Goal: Task Accomplishment & Management: Use online tool/utility

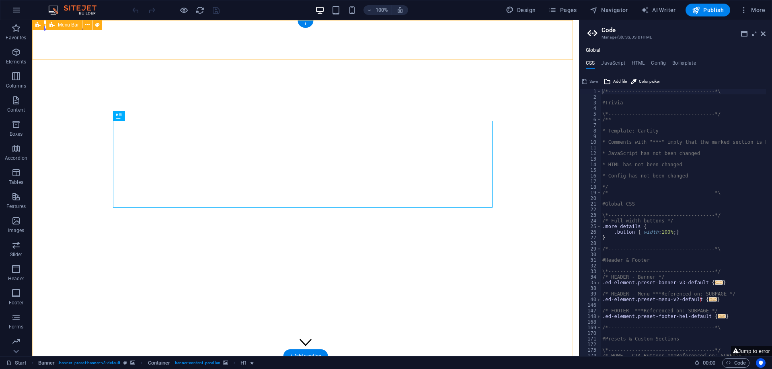
type textarea "/*------------------------------------*\"
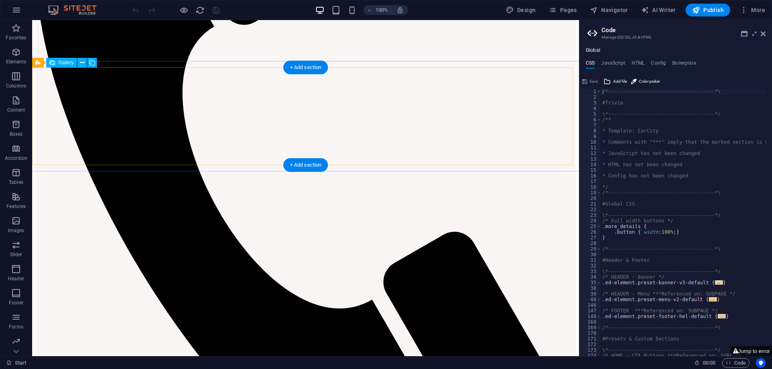
scroll to position [637, 0]
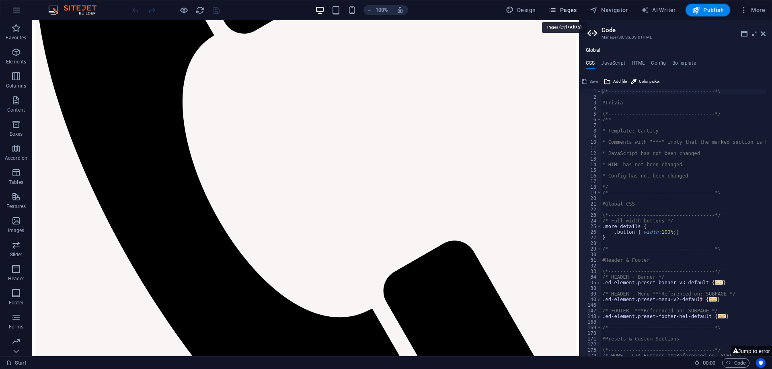
click at [563, 10] on span "Pages" at bounding box center [562, 10] width 28 height 8
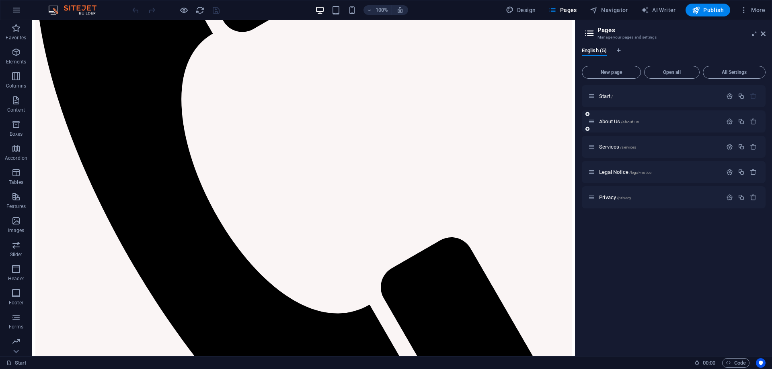
click at [595, 124] on div "About Us /about-us" at bounding box center [655, 121] width 134 height 9
click at [611, 121] on span "About Us /about-us" at bounding box center [619, 122] width 40 height 6
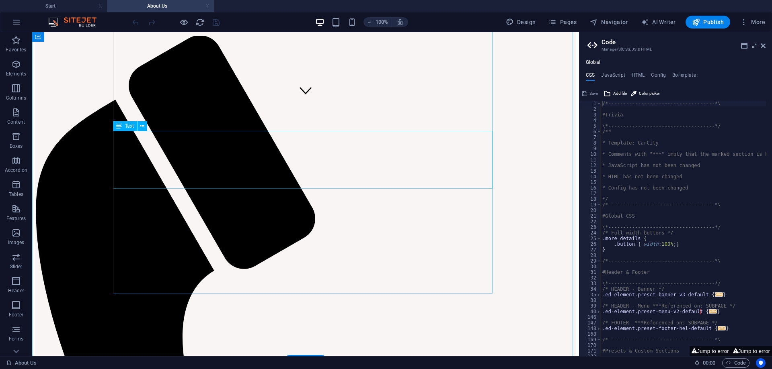
scroll to position [241, 0]
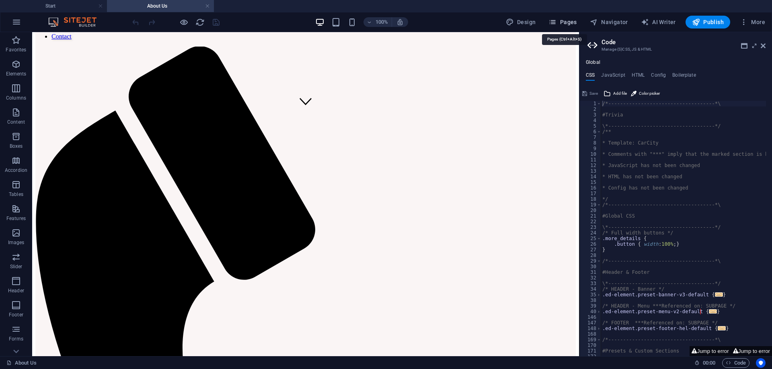
click at [566, 24] on span "Pages" at bounding box center [562, 22] width 28 height 8
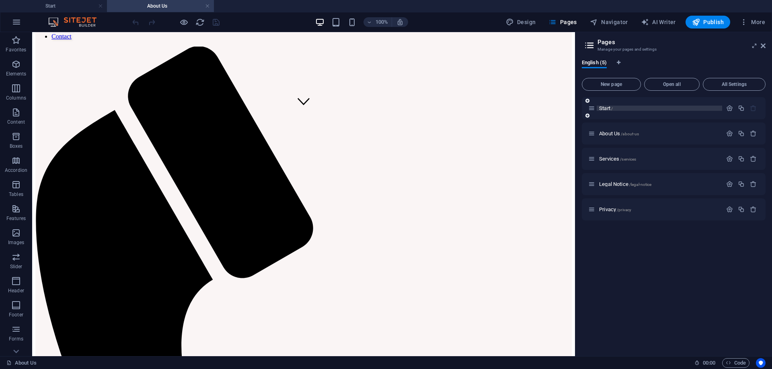
click at [606, 108] on span "Start /" at bounding box center [606, 108] width 14 height 6
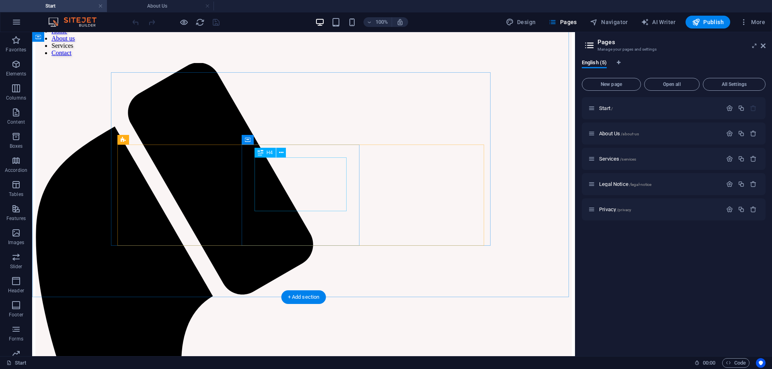
scroll to position [416, 0]
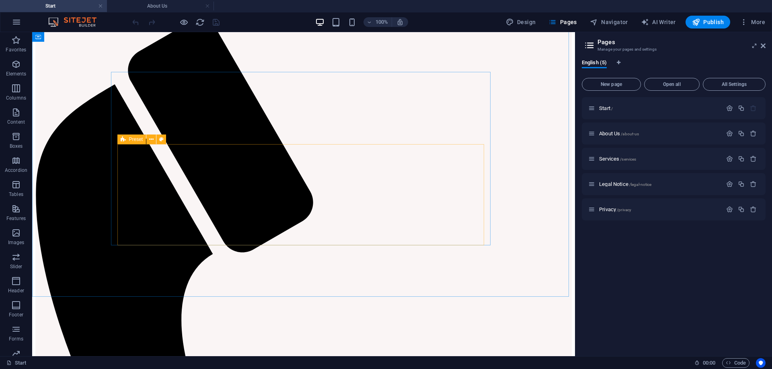
click at [122, 141] on icon at bounding box center [123, 140] width 5 height 10
click at [153, 140] on icon at bounding box center [151, 139] width 4 height 8
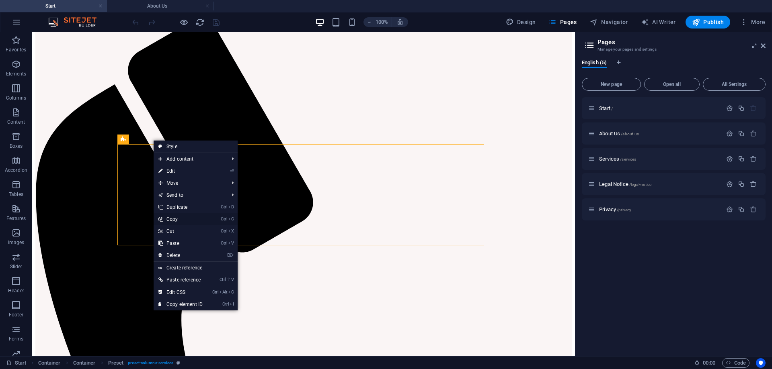
drag, startPoint x: 175, startPoint y: 216, endPoint x: 143, endPoint y: 184, distance: 45.2
click at [175, 217] on link "Ctrl C Copy" at bounding box center [180, 219] width 54 height 12
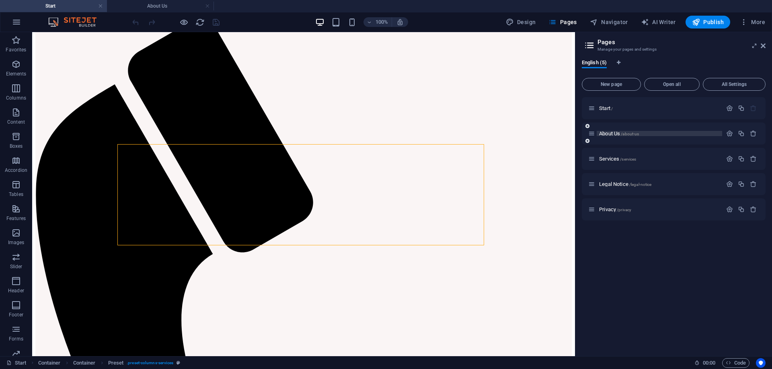
click at [640, 134] on p "About Us /about-us" at bounding box center [659, 133] width 121 height 5
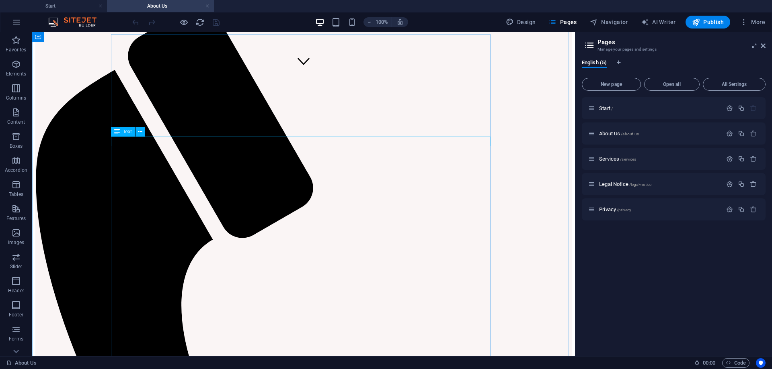
scroll to position [241, 0]
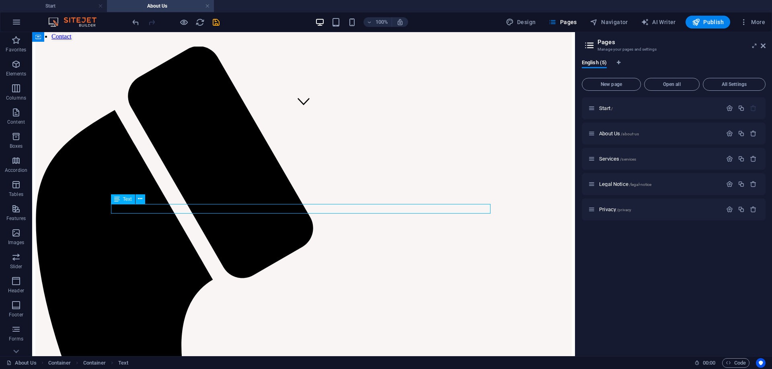
drag, startPoint x: 179, startPoint y: 209, endPoint x: 38, endPoint y: 211, distance: 141.1
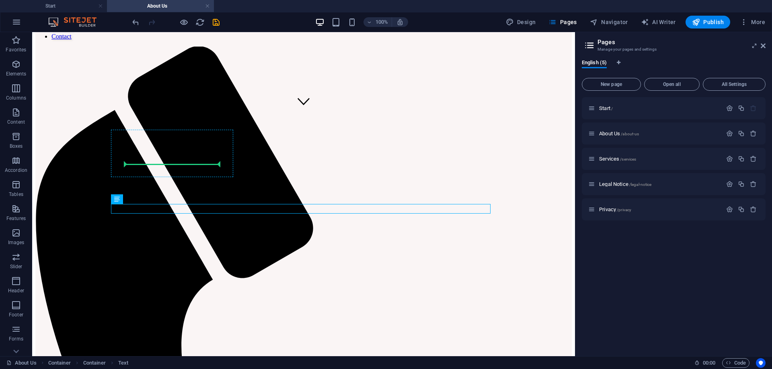
drag, startPoint x: 150, startPoint y: 233, endPoint x: 171, endPoint y: 195, distance: 44.1
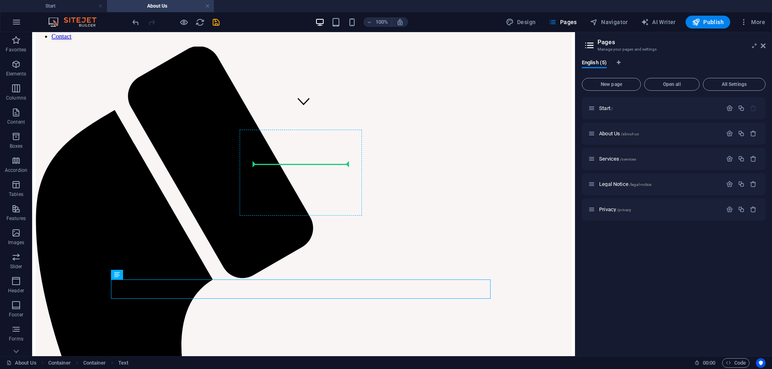
drag, startPoint x: 148, startPoint y: 308, endPoint x: 253, endPoint y: 173, distance: 171.0
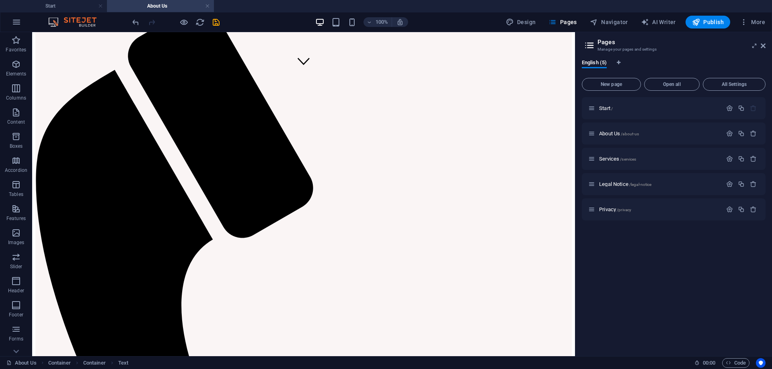
scroll to position [291, 0]
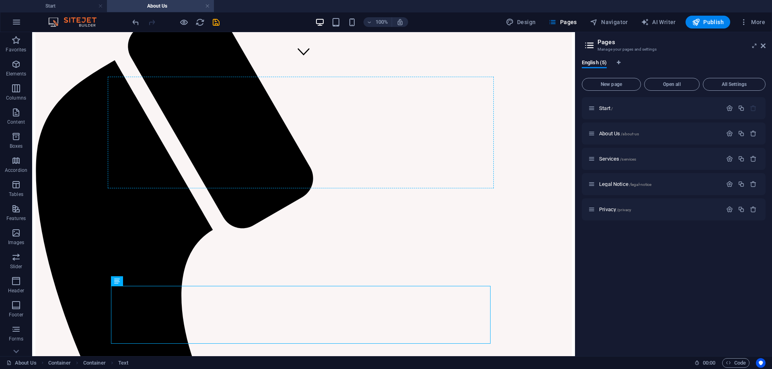
drag, startPoint x: 151, startPoint y: 323, endPoint x: 393, endPoint y: 121, distance: 315.5
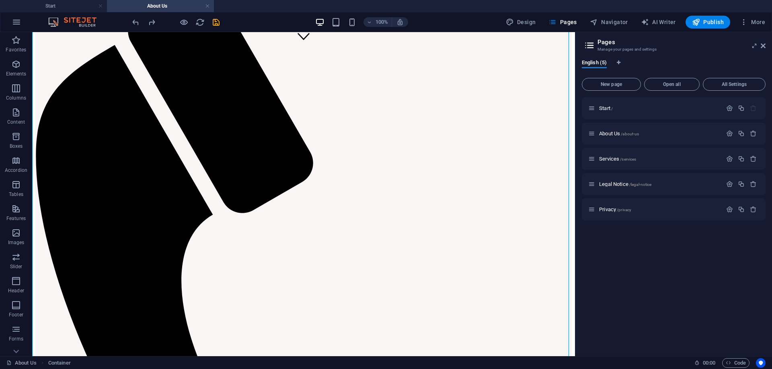
scroll to position [294, 0]
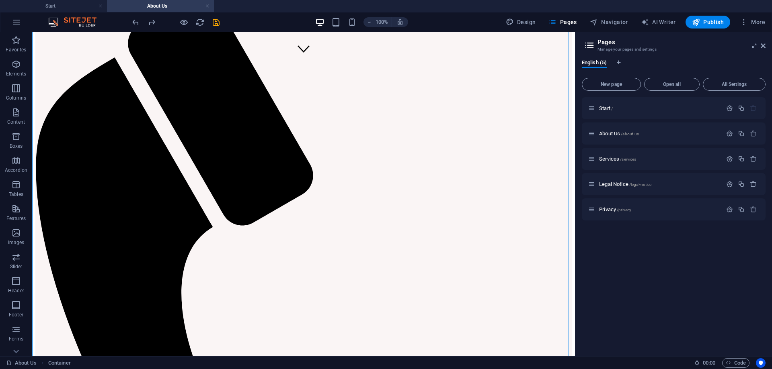
drag, startPoint x: 149, startPoint y: 195, endPoint x: 390, endPoint y: 111, distance: 255.2
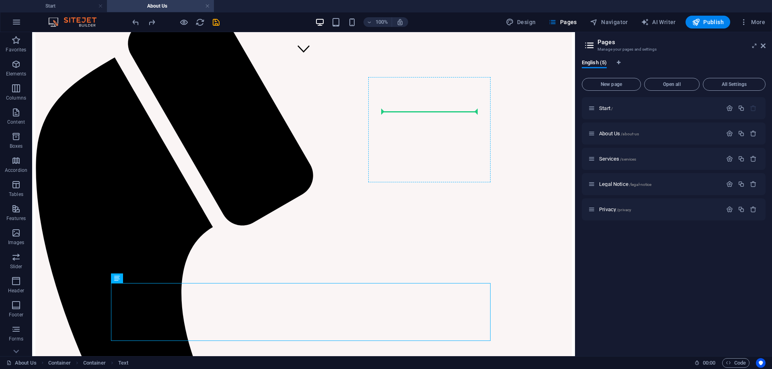
drag, startPoint x: 149, startPoint y: 311, endPoint x: 422, endPoint y: 111, distance: 338.4
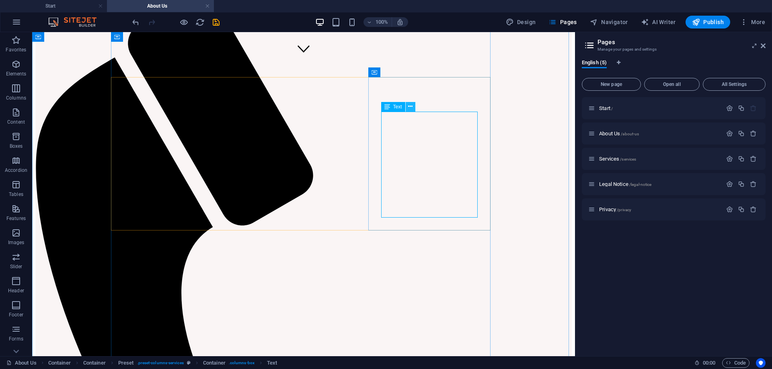
click at [409, 106] on icon at bounding box center [410, 106] width 4 height 8
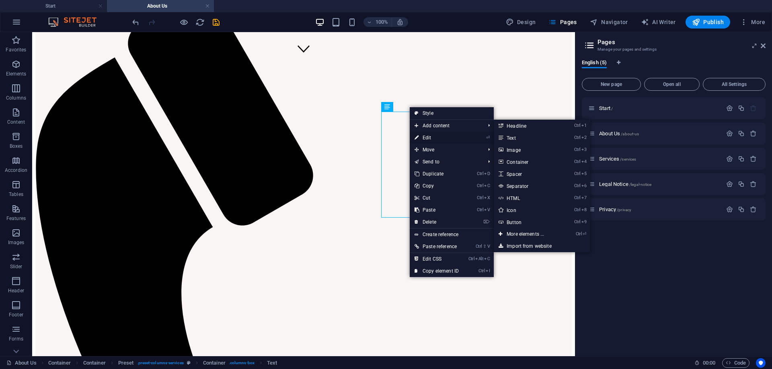
click at [428, 137] on link "⏎ Edit" at bounding box center [436, 138] width 54 height 12
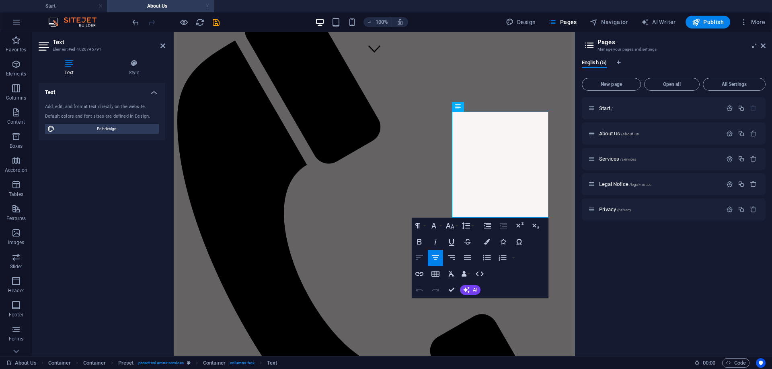
click at [419, 257] on icon "button" at bounding box center [419, 258] width 10 height 10
drag, startPoint x: 475, startPoint y: 115, endPoint x: 503, endPoint y: 135, distance: 34.1
click at [418, 239] on icon "button" at bounding box center [419, 242] width 4 height 6
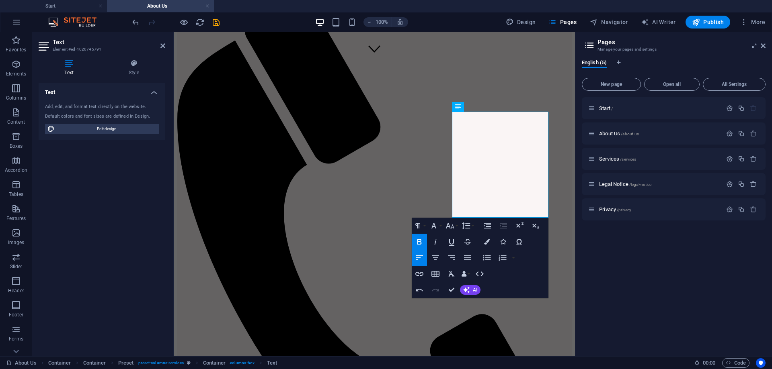
click at [418, 239] on icon "button" at bounding box center [419, 242] width 4 height 6
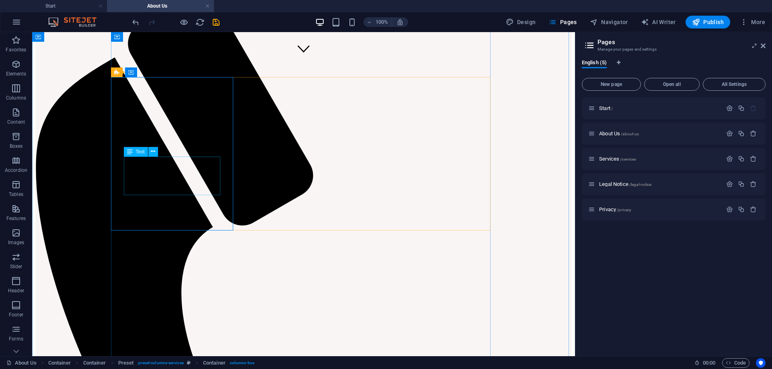
click at [154, 152] on icon at bounding box center [153, 151] width 4 height 8
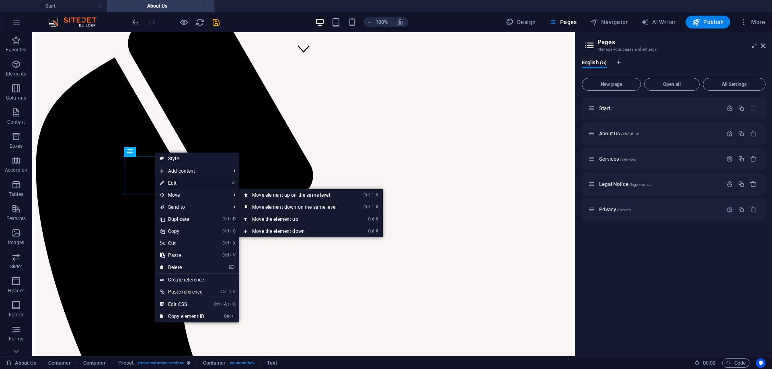
click at [186, 183] on link "⏎ Edit" at bounding box center [182, 183] width 54 height 12
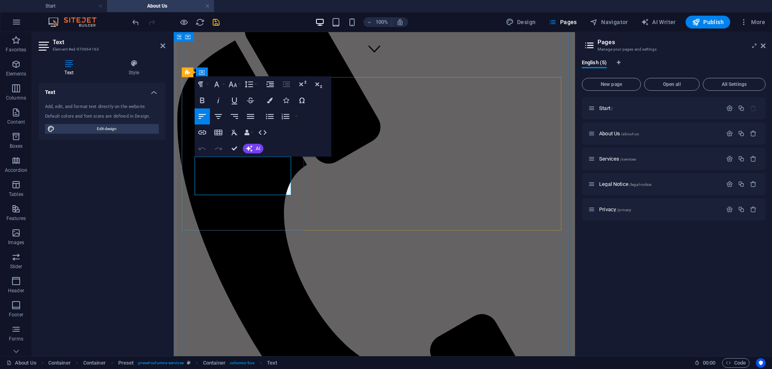
click at [201, 101] on icon "button" at bounding box center [202, 101] width 4 height 6
click at [202, 86] on icon "button" at bounding box center [201, 85] width 10 height 10
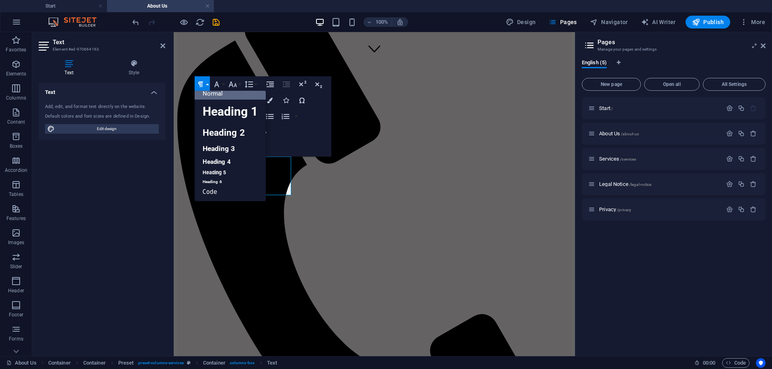
scroll to position [6, 0]
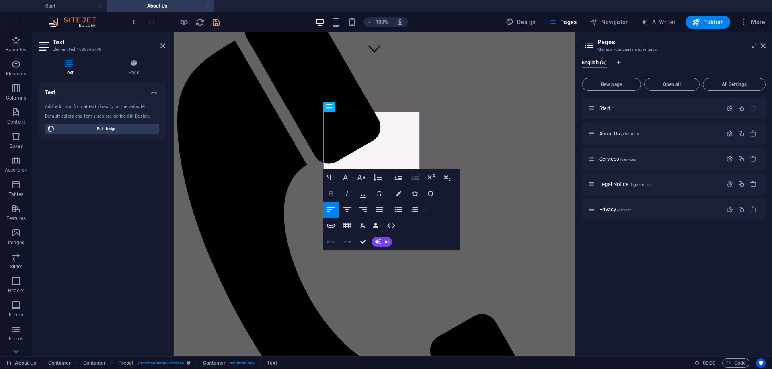
click at [329, 194] on icon "button" at bounding box center [331, 194] width 10 height 10
click at [329, 194] on icon "button" at bounding box center [330, 194] width 4 height 6
click at [74, 68] on h4 "Text" at bounding box center [71, 67] width 64 height 17
click at [135, 70] on h4 "Style" at bounding box center [133, 67] width 63 height 17
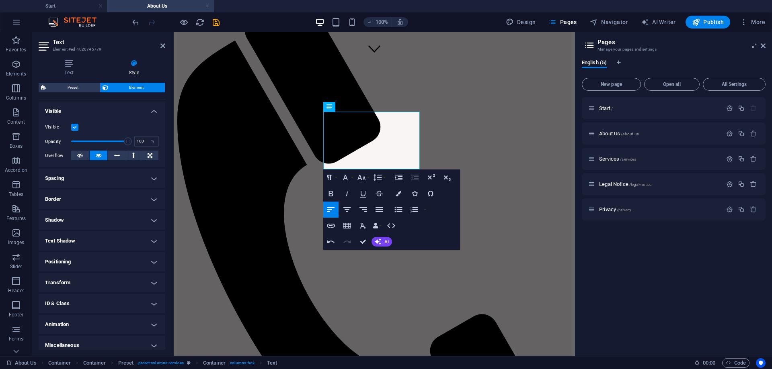
scroll to position [89, 0]
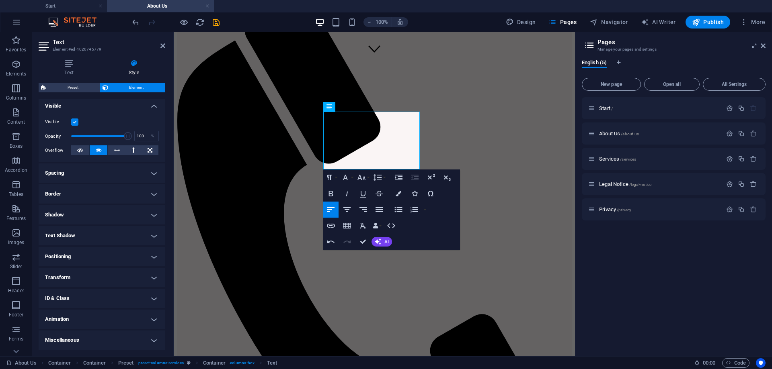
click at [112, 260] on h4 "Positioning" at bounding box center [102, 256] width 127 height 19
click at [98, 175] on h4 "Spacing" at bounding box center [102, 173] width 127 height 19
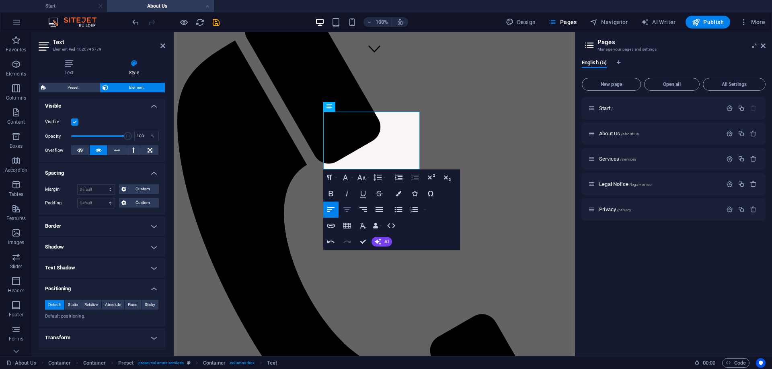
click at [350, 208] on icon "button" at bounding box center [347, 210] width 10 height 10
click at [329, 208] on icon "button" at bounding box center [331, 210] width 10 height 10
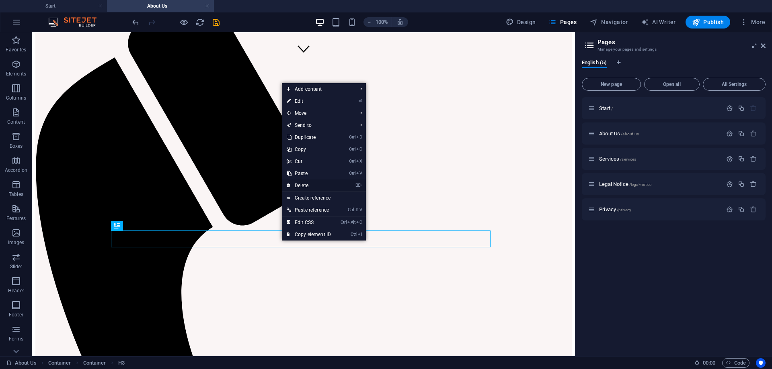
click at [318, 187] on link "⌦ Delete" at bounding box center [309, 186] width 54 height 12
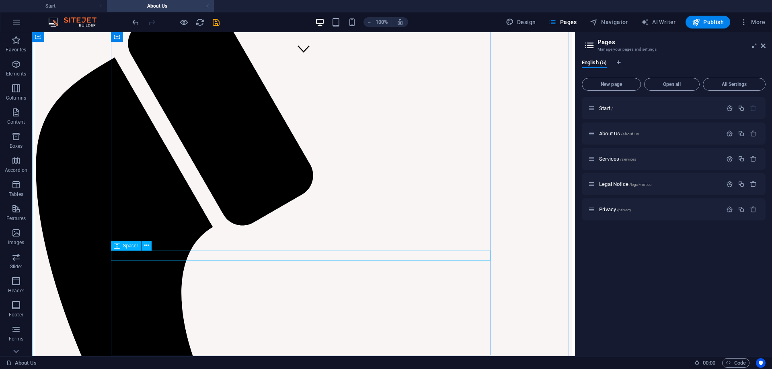
click at [116, 73] on icon at bounding box center [116, 73] width 5 height 10
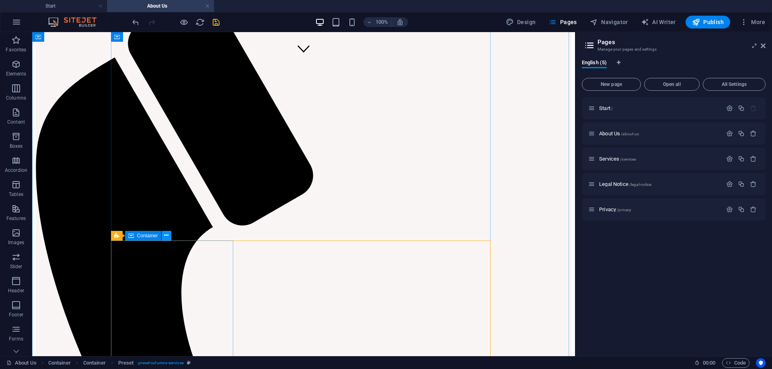
click at [166, 236] on icon at bounding box center [166, 235] width 4 height 8
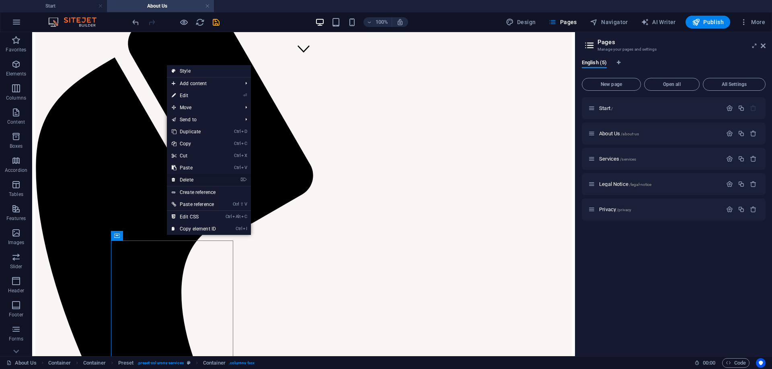
click at [195, 176] on link "⌦ Delete" at bounding box center [194, 180] width 54 height 12
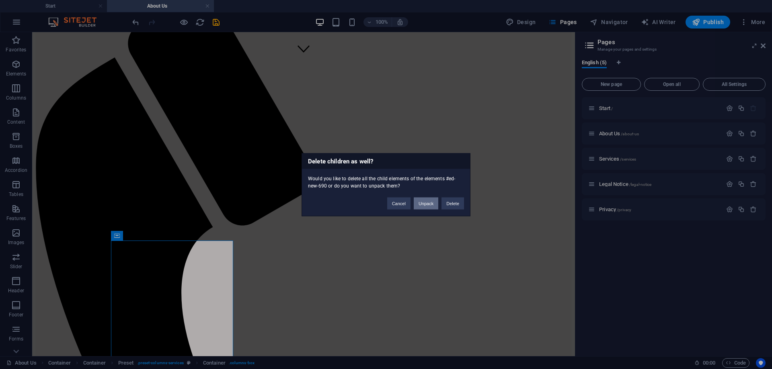
click at [421, 205] on button "Unpack" at bounding box center [425, 203] width 25 height 12
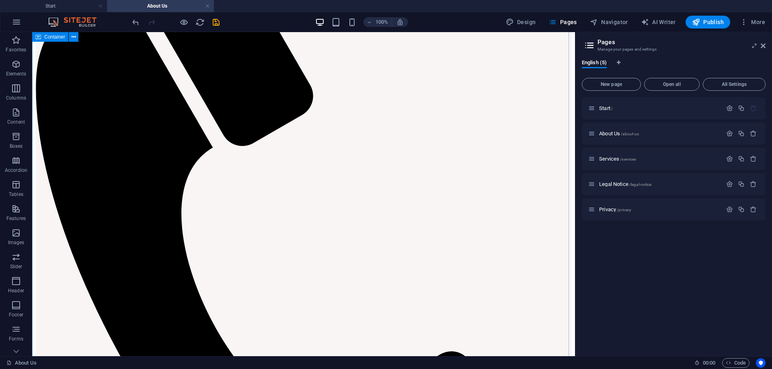
scroll to position [374, 0]
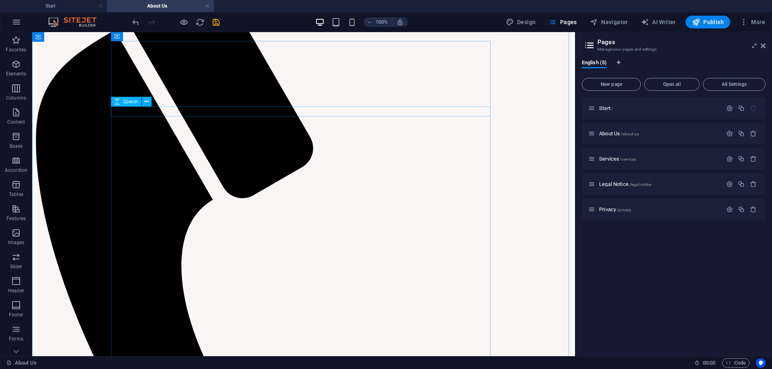
scroll to position [254, 0]
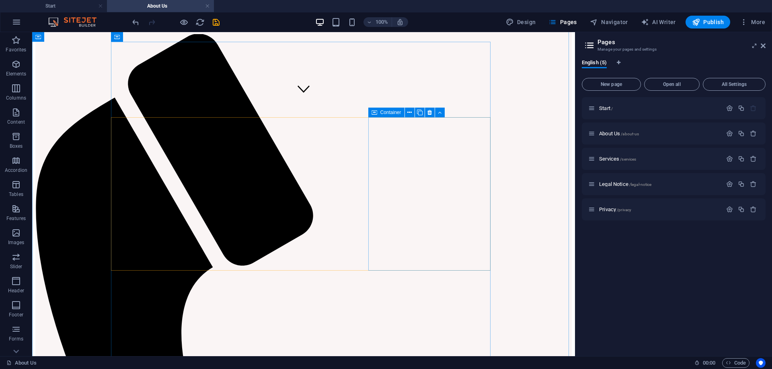
click at [430, 115] on icon at bounding box center [429, 112] width 4 height 8
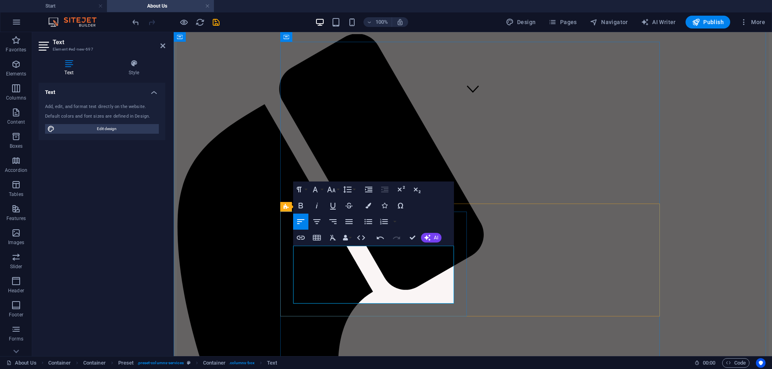
drag, startPoint x: 318, startPoint y: 251, endPoint x: 384, endPoint y: 252, distance: 66.3
click at [300, 208] on icon "button" at bounding box center [300, 206] width 4 height 6
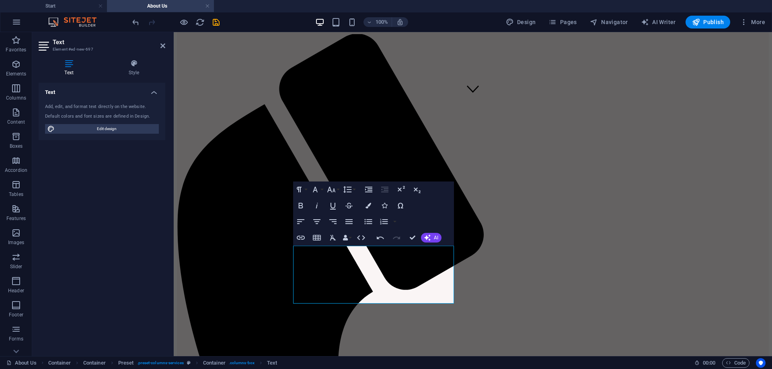
click at [72, 69] on h4 "Text" at bounding box center [71, 67] width 64 height 17
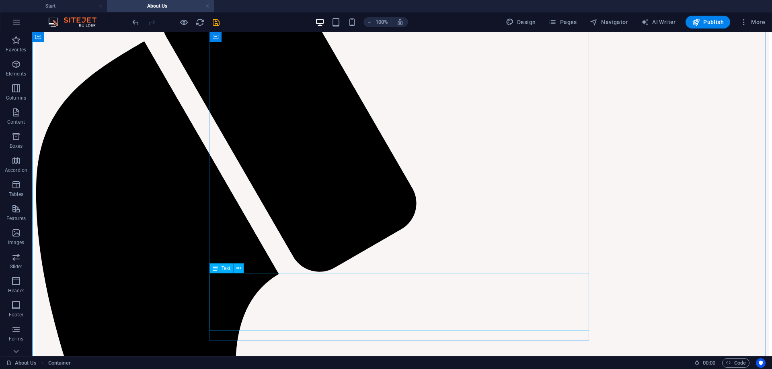
scroll to position [334, 0]
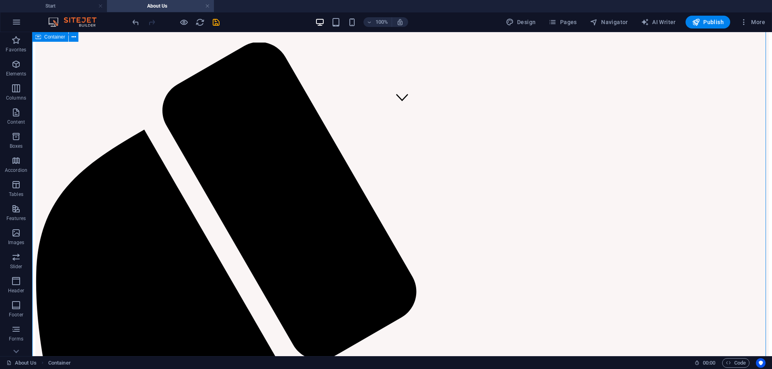
scroll to position [213, 0]
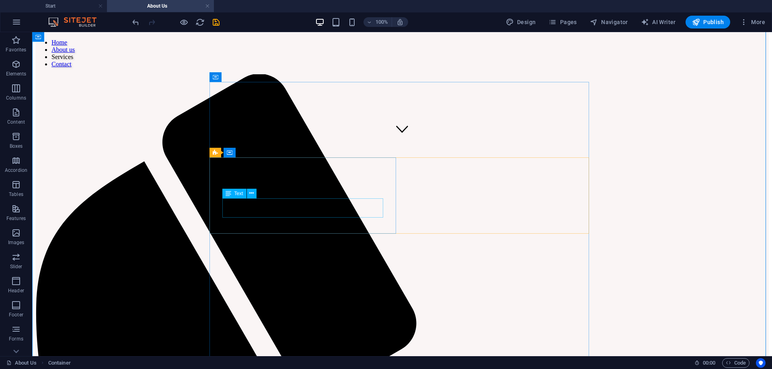
click at [239, 194] on span "Text" at bounding box center [238, 193] width 9 height 5
click at [250, 194] on icon at bounding box center [251, 193] width 4 height 8
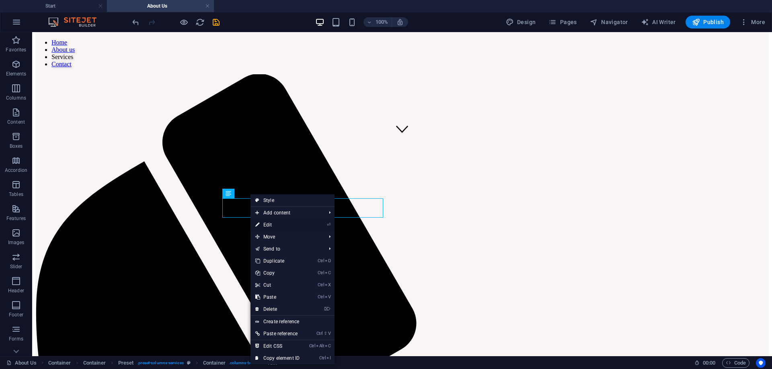
click at [269, 228] on link "⏎ Edit" at bounding box center [277, 225] width 54 height 12
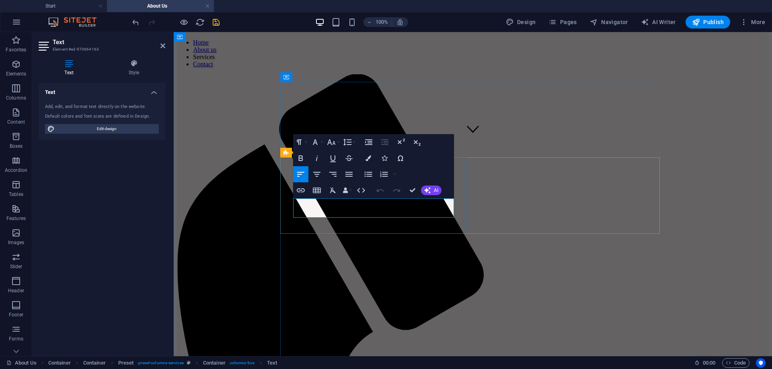
click at [302, 160] on icon "button" at bounding box center [300, 159] width 4 height 6
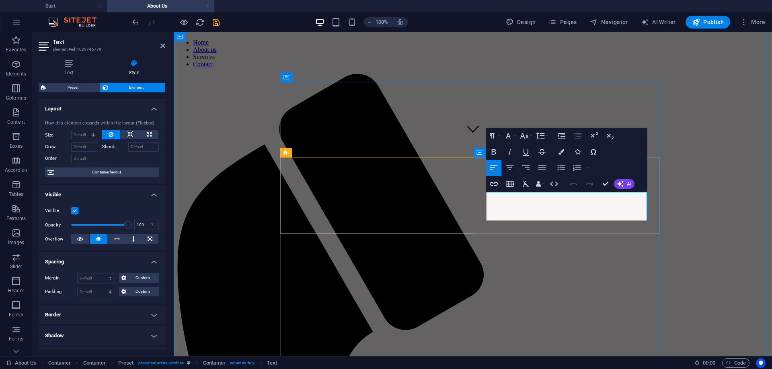
click at [494, 152] on icon "button" at bounding box center [493, 152] width 4 height 6
copy span "To deliver sustainable, cost-effective, and high-quality solutions that serve t…"
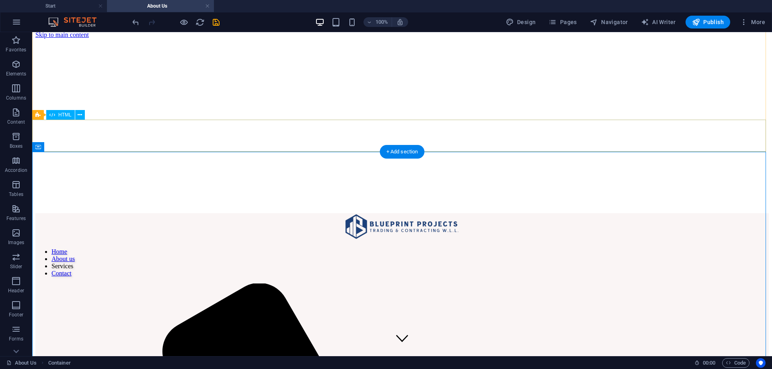
scroll to position [0, 0]
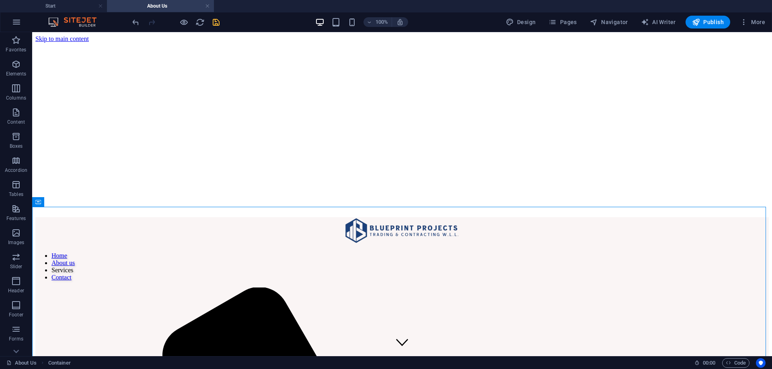
click at [210, 19] on div at bounding box center [176, 22] width 90 height 13
click at [213, 23] on icon "save" at bounding box center [215, 22] width 9 height 9
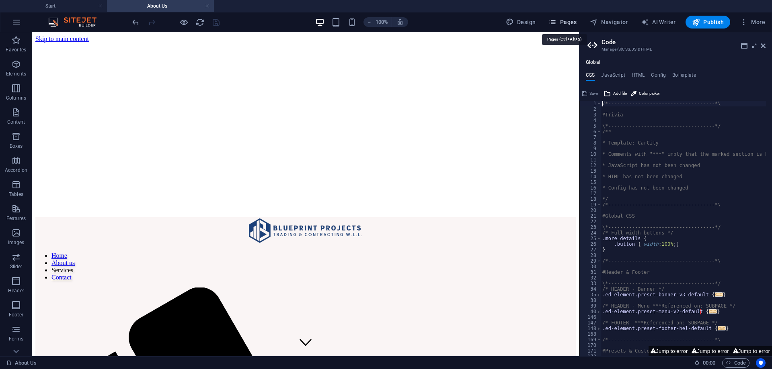
click at [556, 22] on icon "button" at bounding box center [552, 22] width 8 height 8
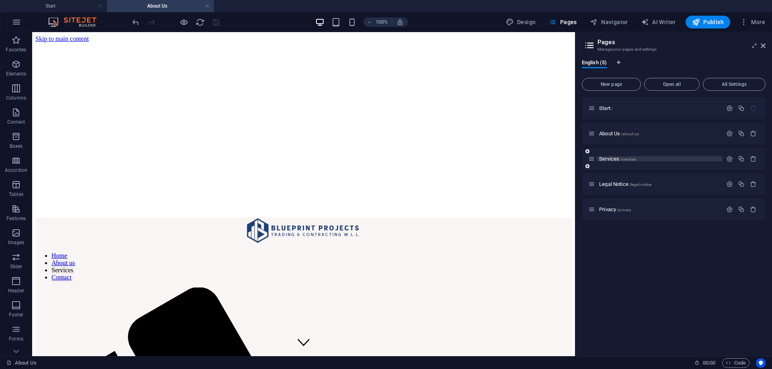
click at [606, 160] on span "Services /services" at bounding box center [617, 159] width 37 height 6
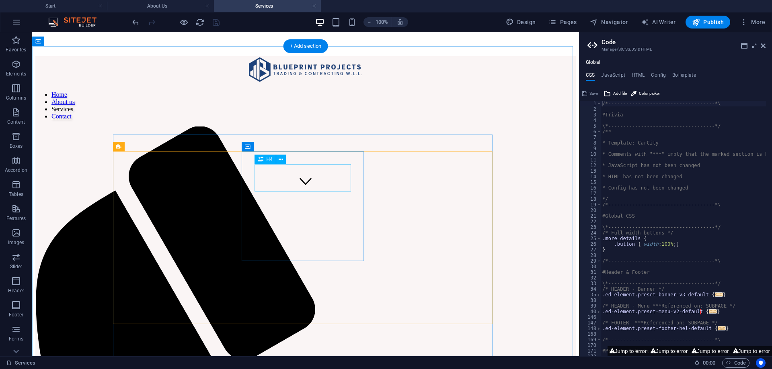
scroll to position [161, 0]
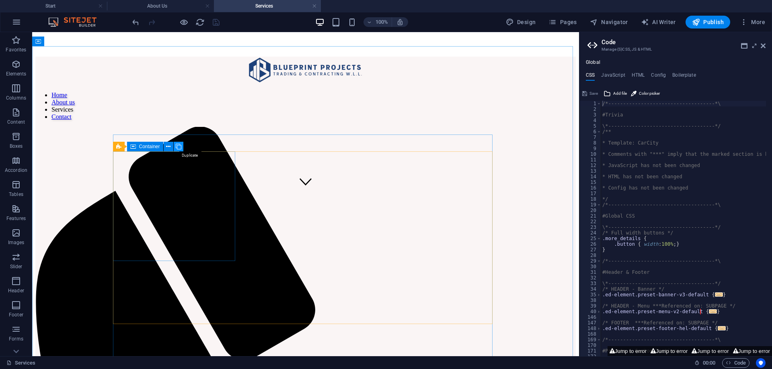
click at [178, 145] on icon at bounding box center [179, 147] width 6 height 8
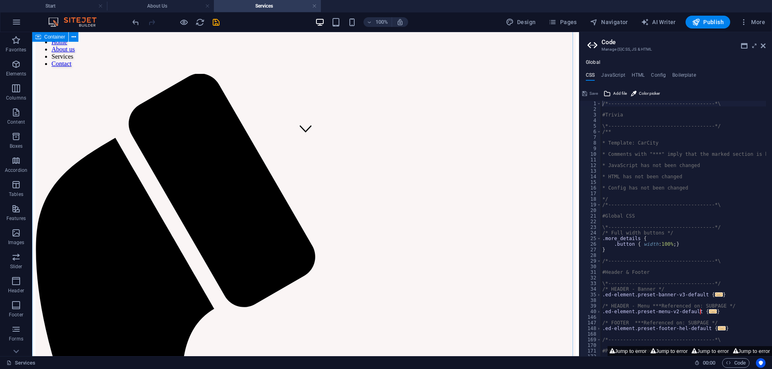
scroll to position [201, 0]
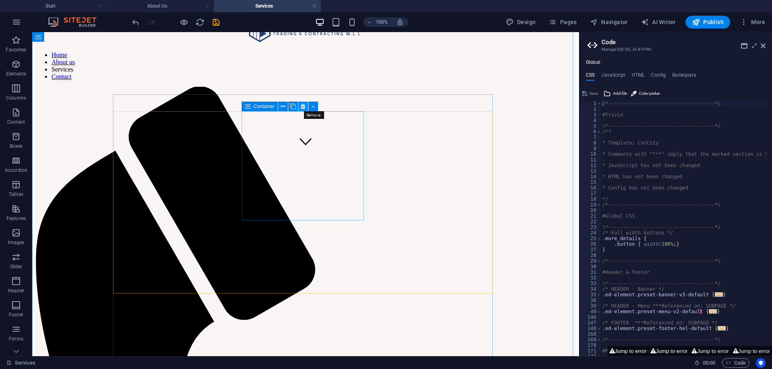
click at [304, 107] on icon at bounding box center [303, 106] width 4 height 8
drag, startPoint x: 409, startPoint y: 139, endPoint x: 180, endPoint y: 242, distance: 251.2
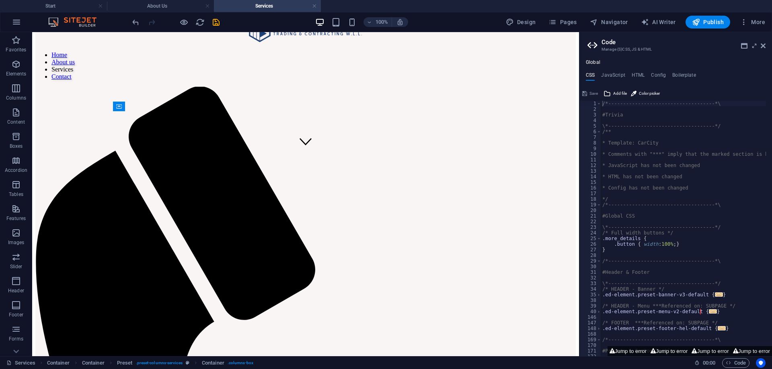
drag, startPoint x: 420, startPoint y: 139, endPoint x: 127, endPoint y: 237, distance: 309.5
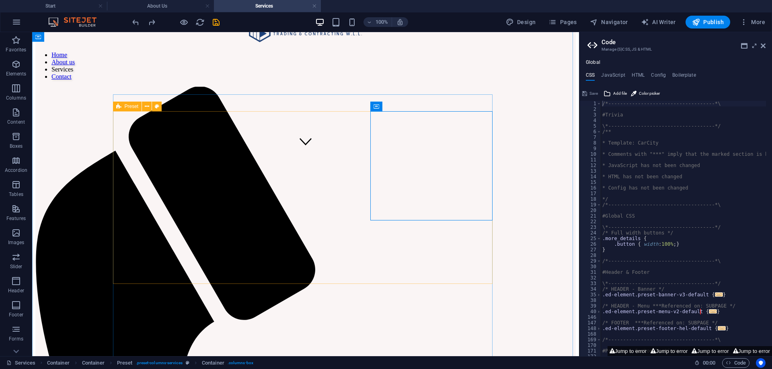
click at [117, 107] on icon at bounding box center [118, 107] width 5 height 10
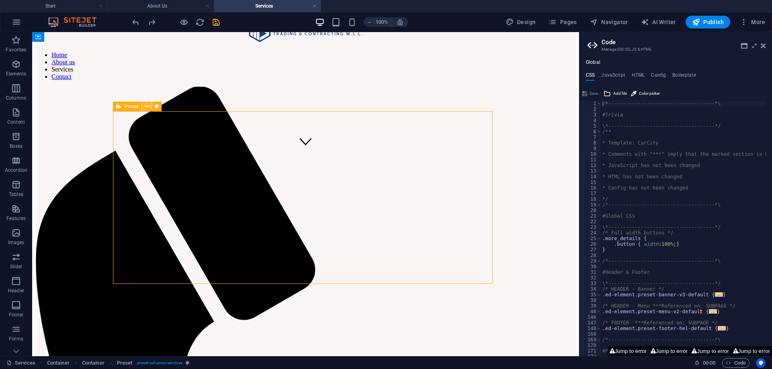
click at [149, 106] on button at bounding box center [147, 107] width 10 height 10
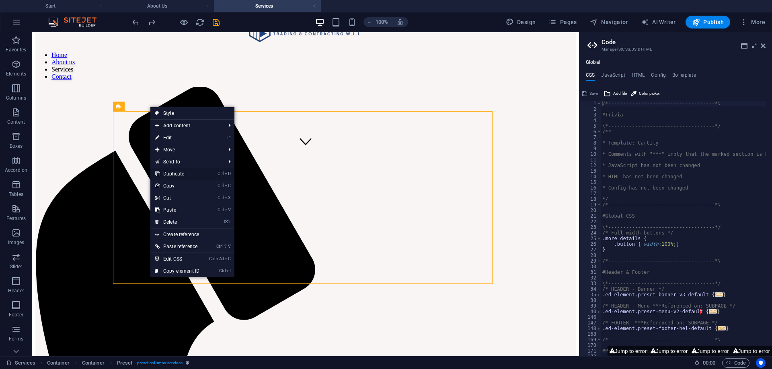
click at [181, 176] on link "Ctrl D Duplicate" at bounding box center [177, 174] width 54 height 12
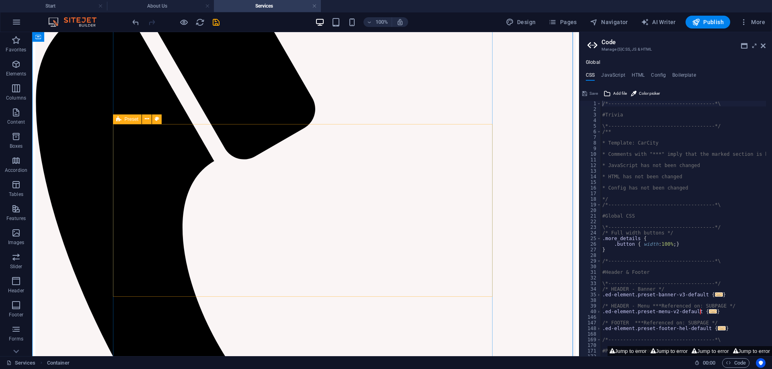
scroll to position [321, 0]
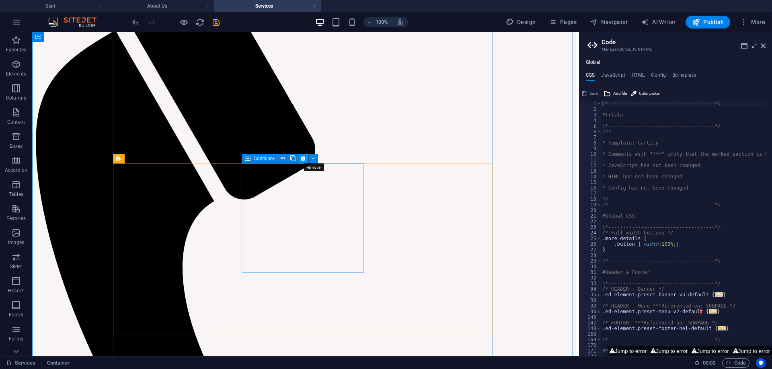
click at [303, 159] on icon at bounding box center [303, 158] width 4 height 8
click at [168, 159] on icon at bounding box center [168, 158] width 4 height 8
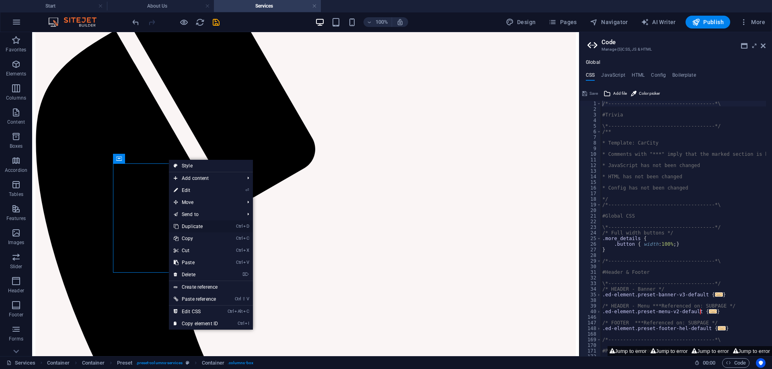
click at [190, 224] on link "Ctrl D Duplicate" at bounding box center [196, 227] width 54 height 12
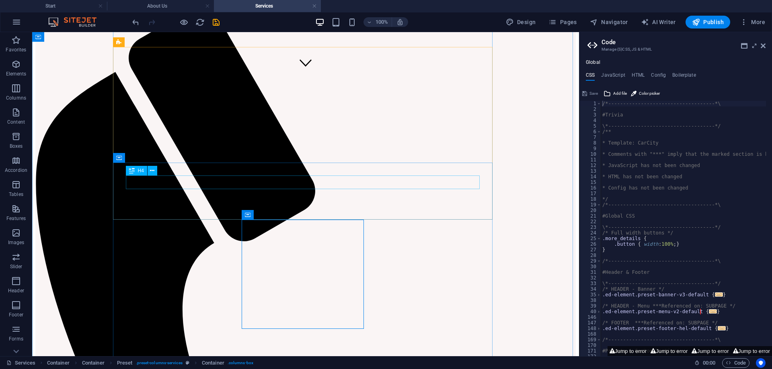
scroll to position [281, 0]
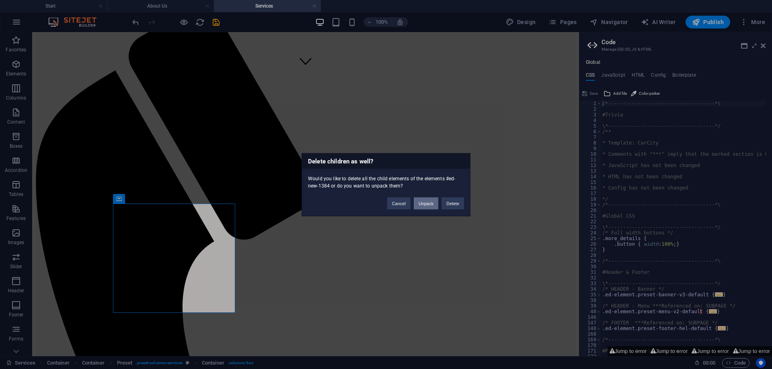
click at [429, 204] on button "Unpack" at bounding box center [425, 203] width 25 height 12
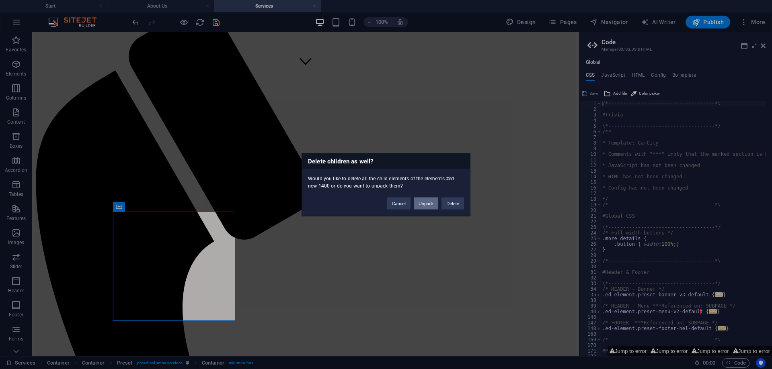
click at [418, 203] on button "Unpack" at bounding box center [425, 203] width 25 height 12
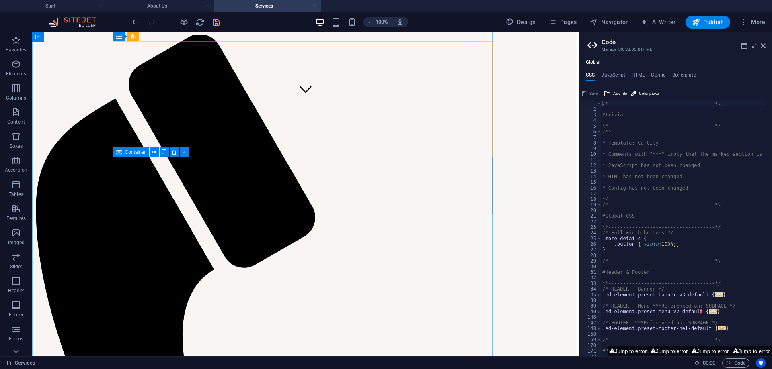
scroll to position [241, 0]
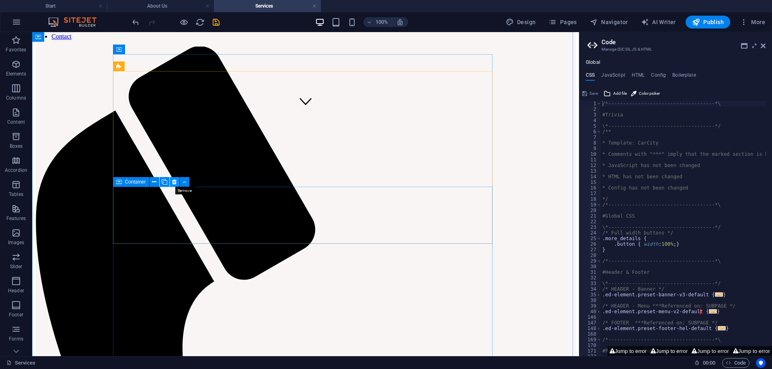
click at [173, 182] on icon at bounding box center [174, 182] width 4 height 8
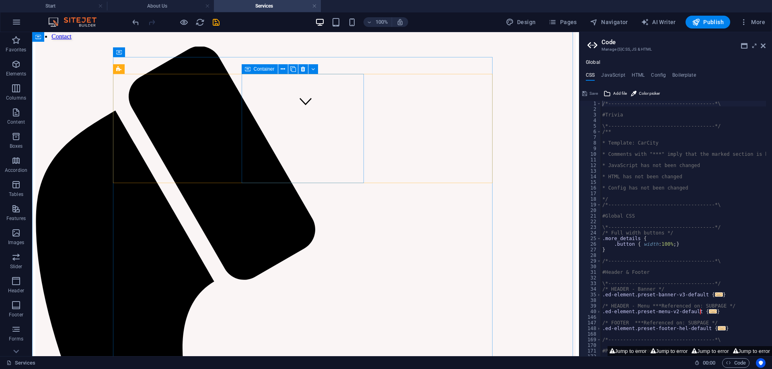
scroll to position [161, 0]
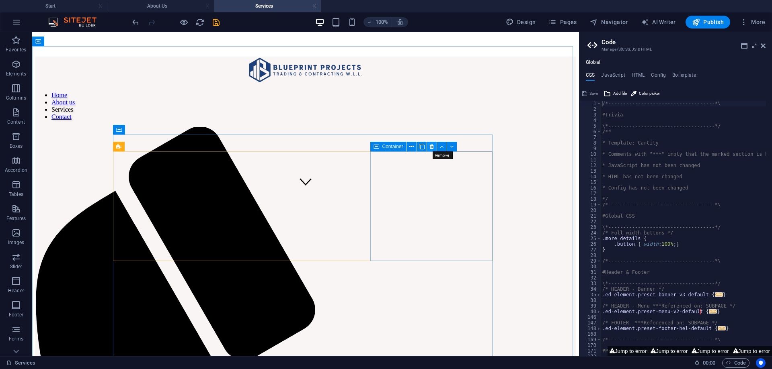
click at [431, 145] on icon at bounding box center [431, 147] width 4 height 8
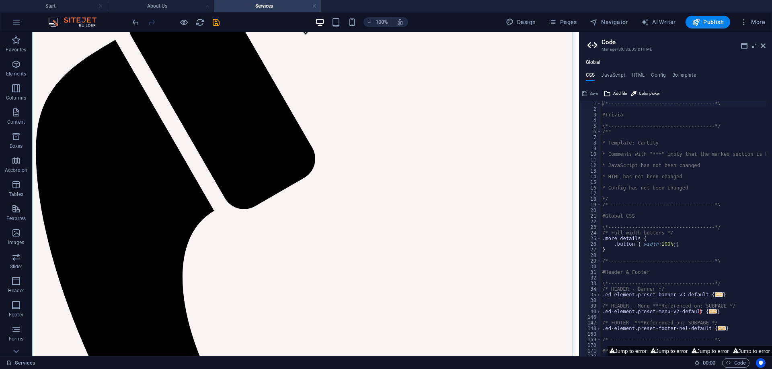
scroll to position [321, 0]
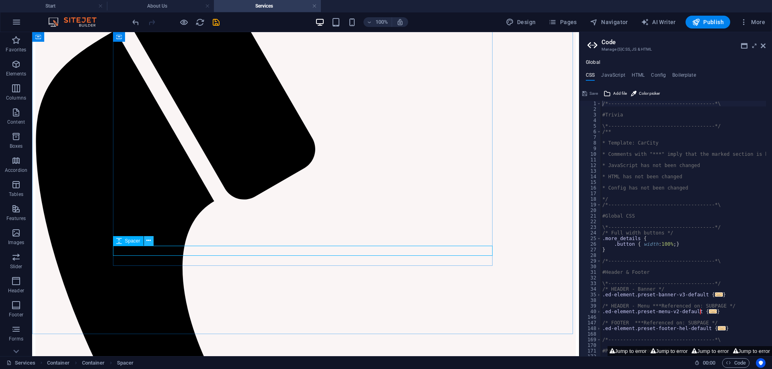
click at [151, 243] on icon at bounding box center [148, 241] width 4 height 8
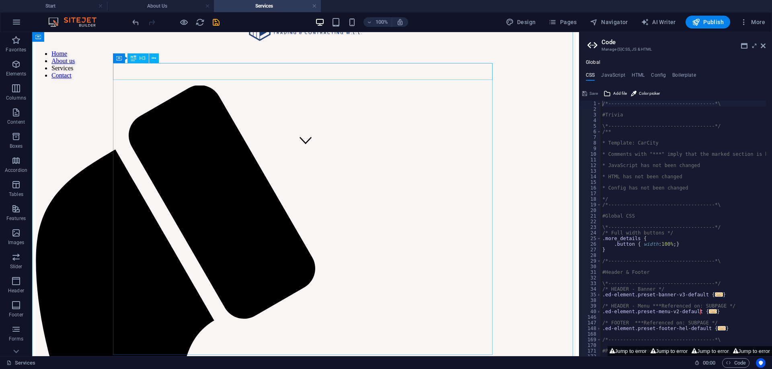
scroll to position [201, 0]
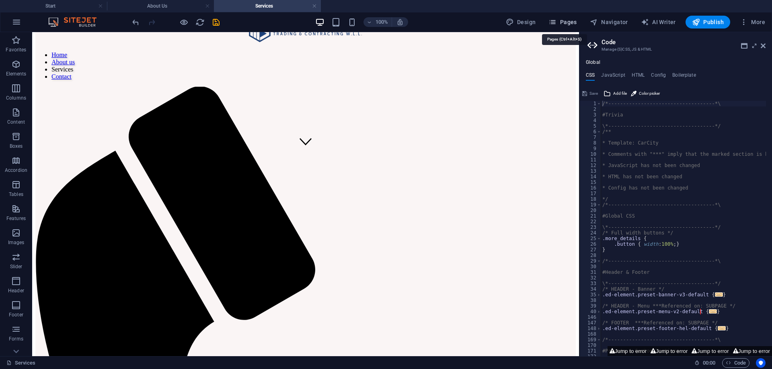
click at [567, 23] on span "Pages" at bounding box center [562, 22] width 28 height 8
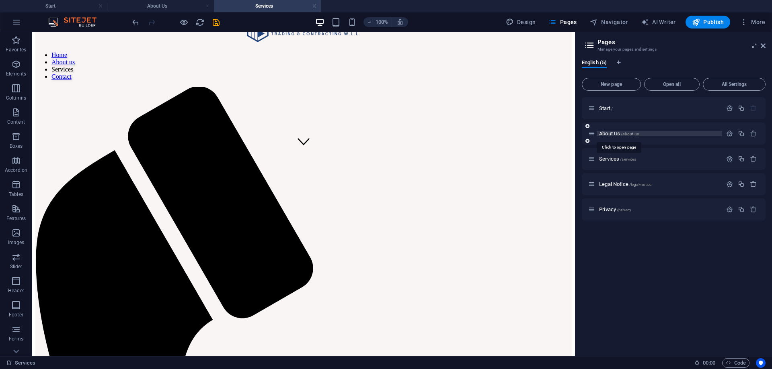
click at [624, 133] on span "/about-us" at bounding box center [629, 134] width 18 height 4
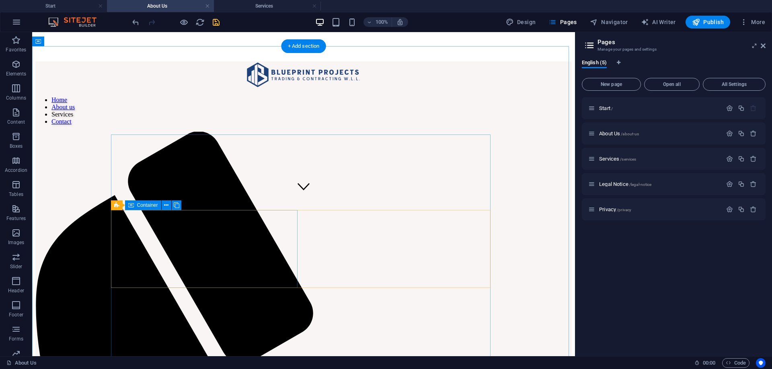
scroll to position [161, 0]
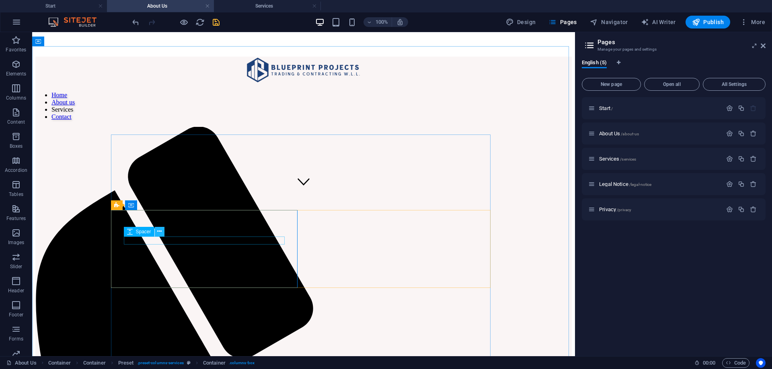
click at [160, 234] on icon at bounding box center [159, 231] width 4 height 8
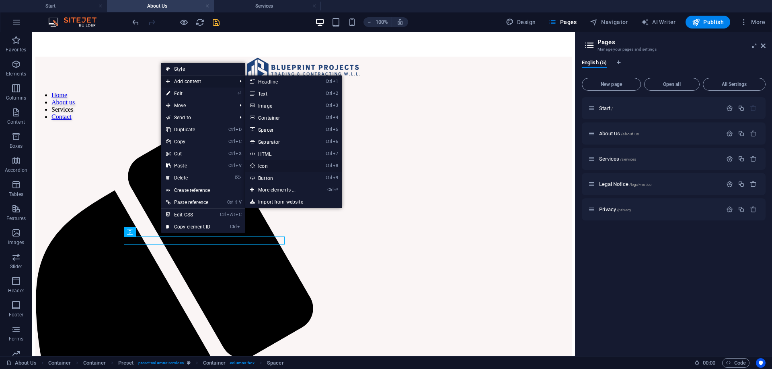
click at [264, 162] on link "Ctrl 8 Icon" at bounding box center [278, 166] width 66 height 12
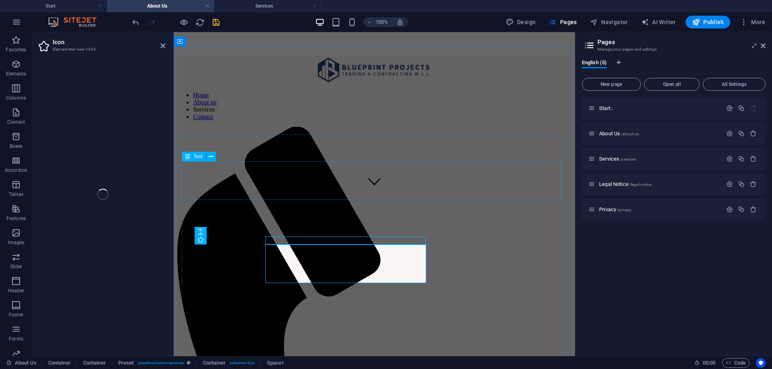
select select "xMidYMid"
select select "px"
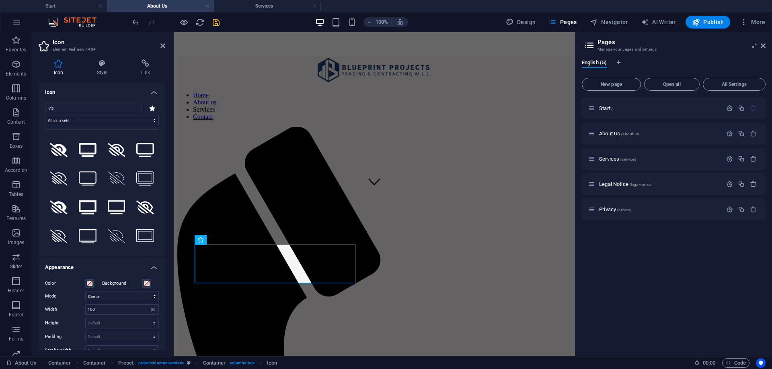
scroll to position [0, 0]
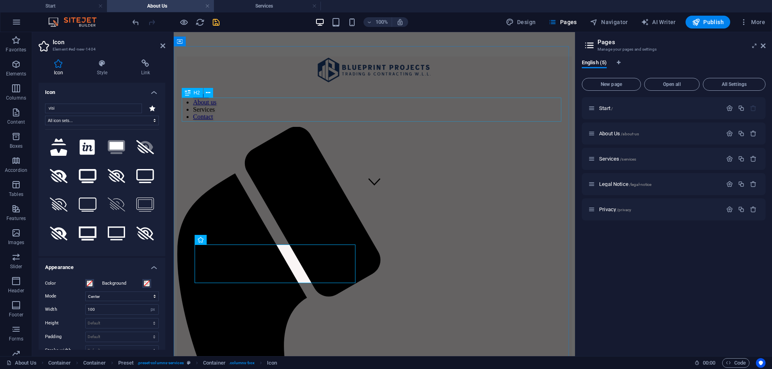
type input "visi"
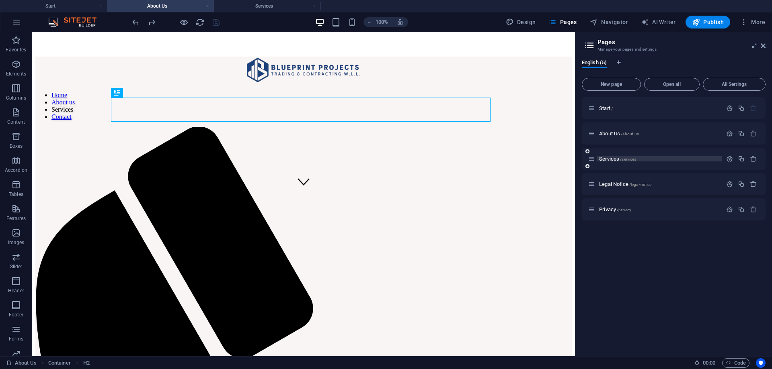
click at [629, 156] on span "Services /services" at bounding box center [617, 159] width 37 height 6
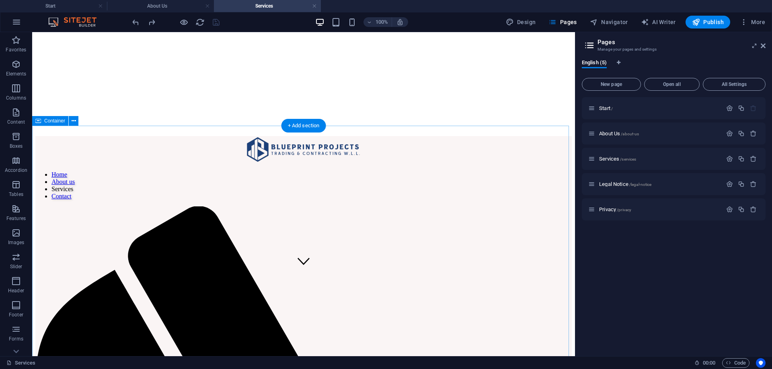
scroll to position [80, 0]
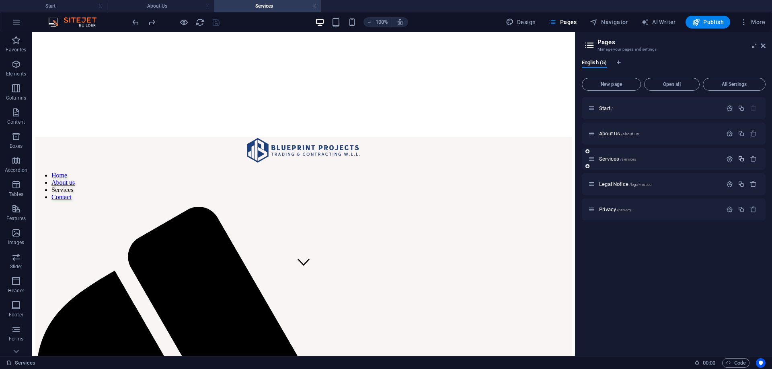
click at [741, 157] on icon "button" at bounding box center [740, 159] width 7 height 7
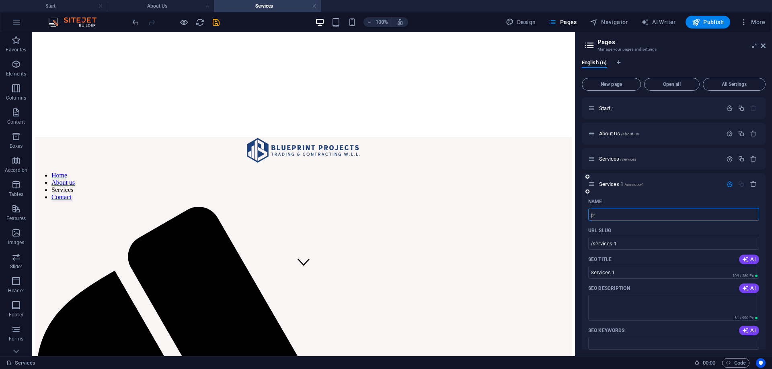
type input "p"
type input "/product"
type input "product"
type input "/"
type input "PR"
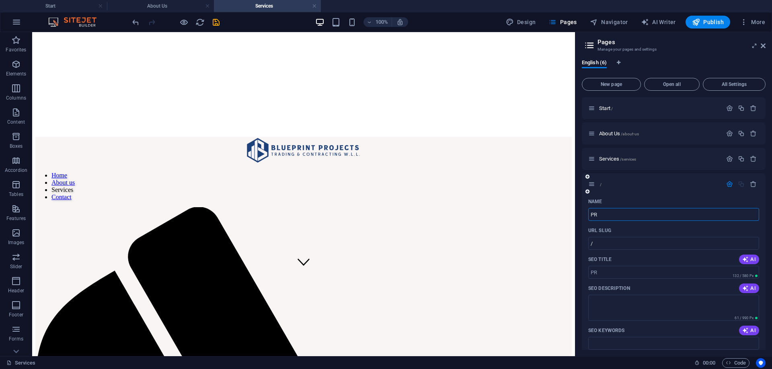
type input "/pr"
type input "PR"
type input "Pro"
type input "/p"
type input "P"
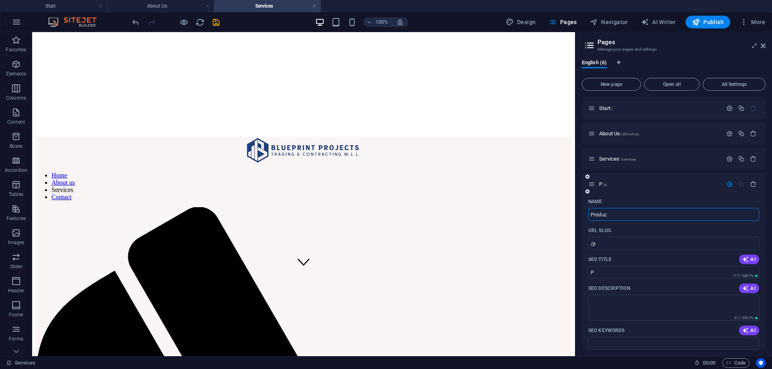
type input "Product"
type input "/produc"
type input "Produc"
type input "Products"
type input "/products"
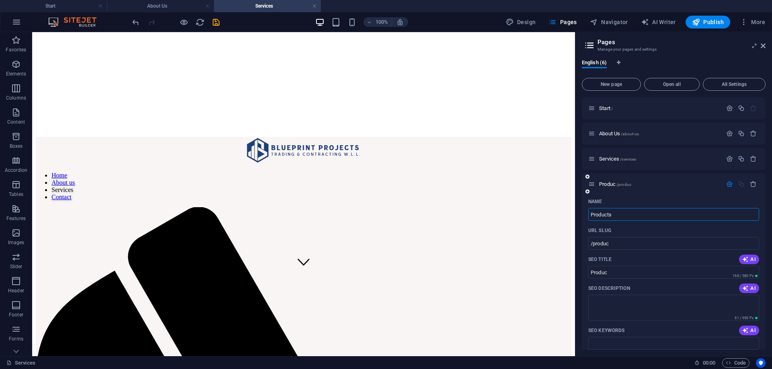
type input "Products"
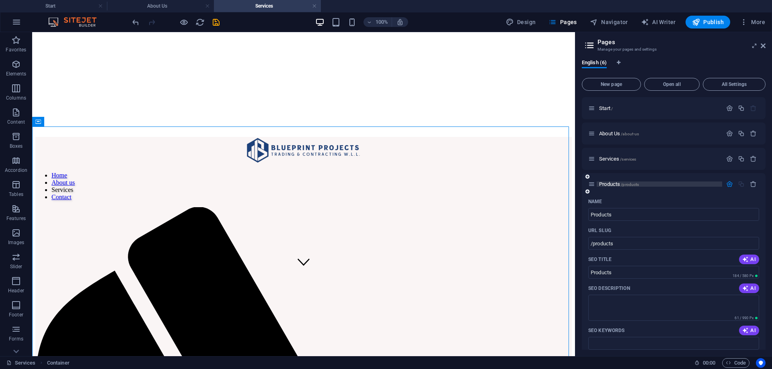
click at [630, 186] on span "/products" at bounding box center [629, 184] width 18 height 4
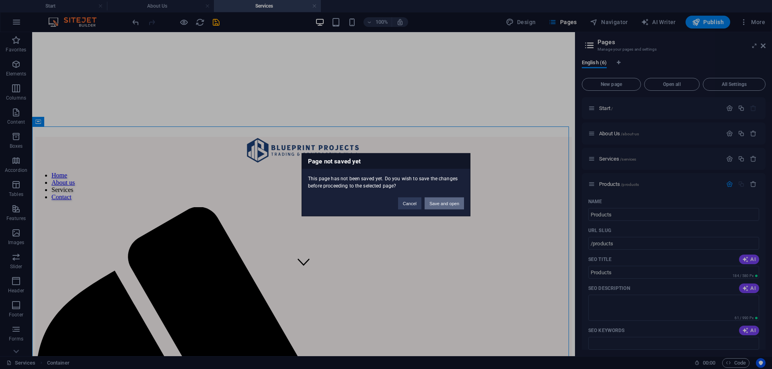
click at [443, 208] on button "Save and open" at bounding box center [443, 203] width 39 height 12
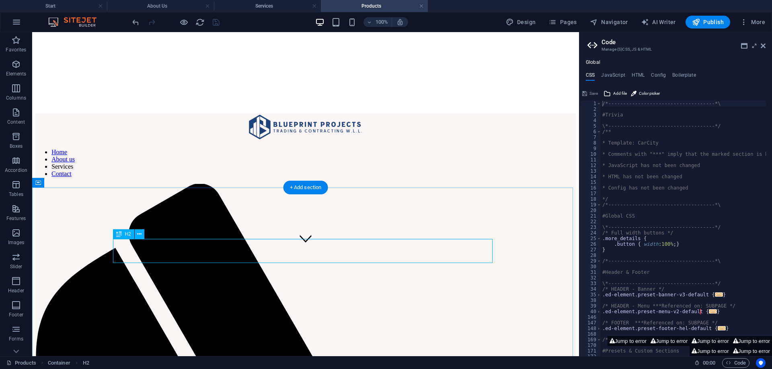
scroll to position [121, 0]
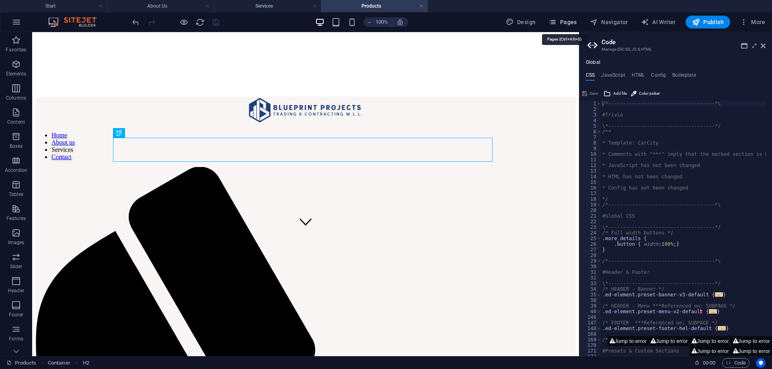
click at [569, 24] on span "Pages" at bounding box center [562, 22] width 28 height 8
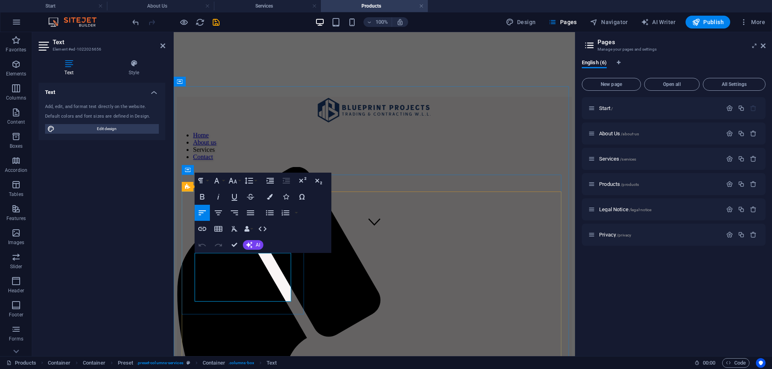
scroll to position [114, 0]
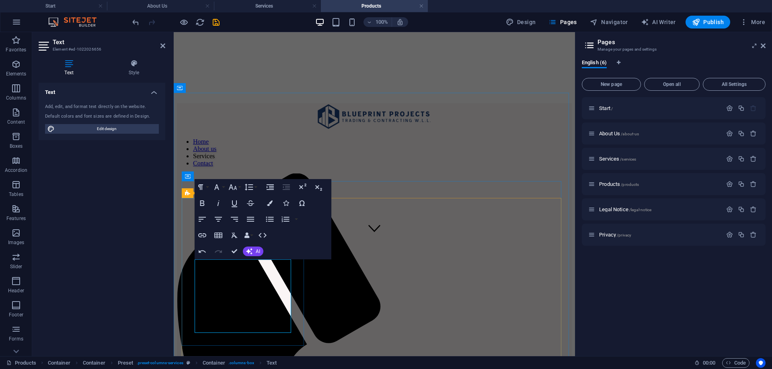
drag, startPoint x: 252, startPoint y: 328, endPoint x: 202, endPoint y: 252, distance: 91.2
click at [270, 218] on icon "button" at bounding box center [270, 219] width 8 height 5
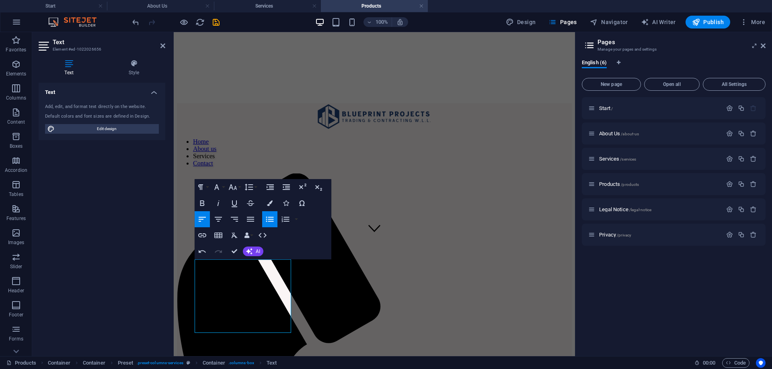
click at [270, 218] on icon "button" at bounding box center [270, 219] width 8 height 5
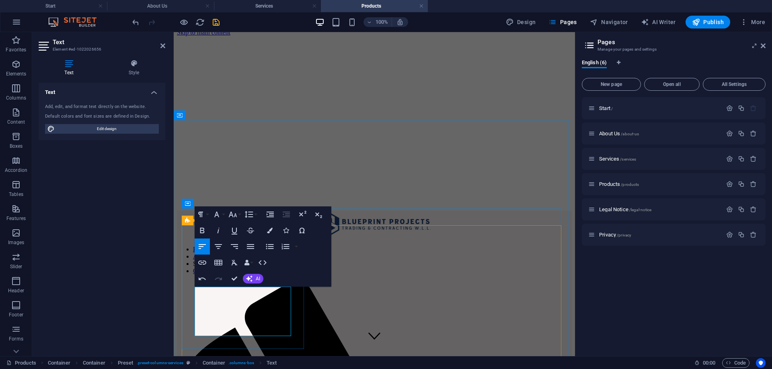
scroll to position [0, 0]
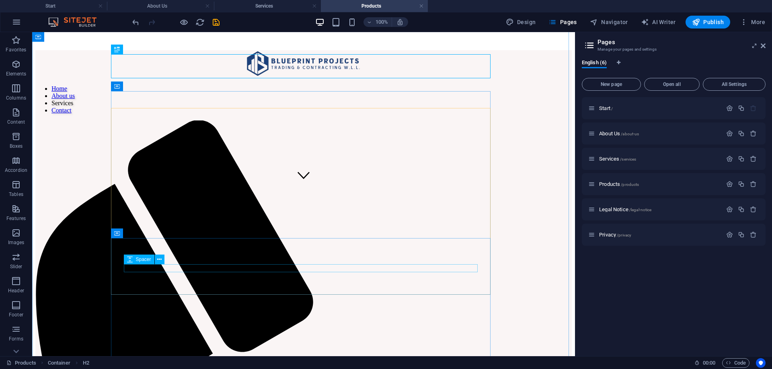
scroll to position [204, 0]
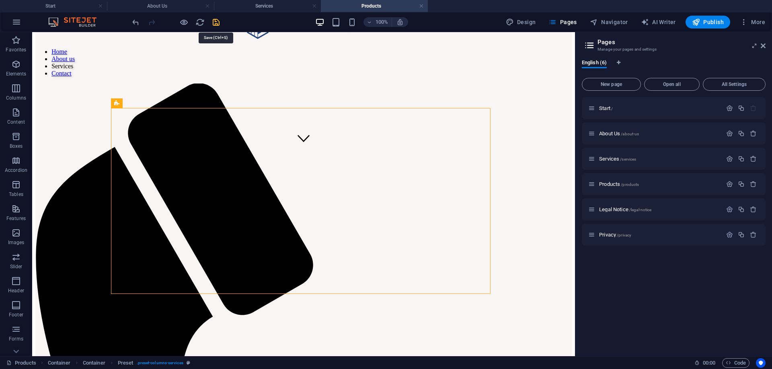
click at [220, 20] on icon "save" at bounding box center [215, 22] width 9 height 9
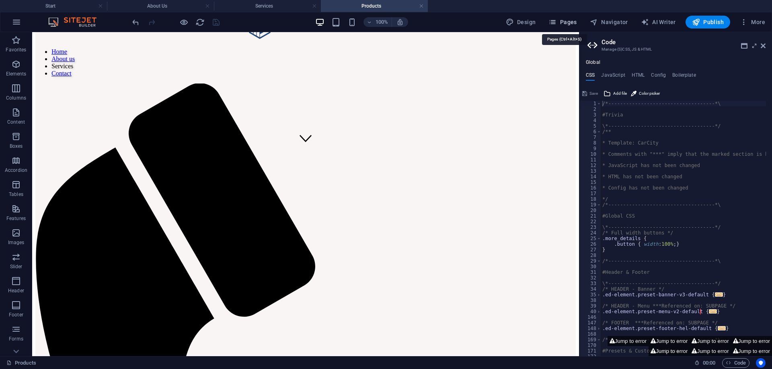
click at [565, 18] on button "Pages" at bounding box center [562, 22] width 35 height 13
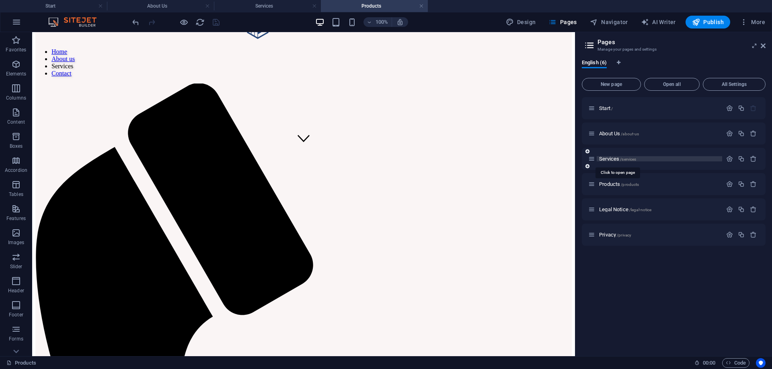
click at [609, 158] on span "Services /services" at bounding box center [617, 159] width 37 height 6
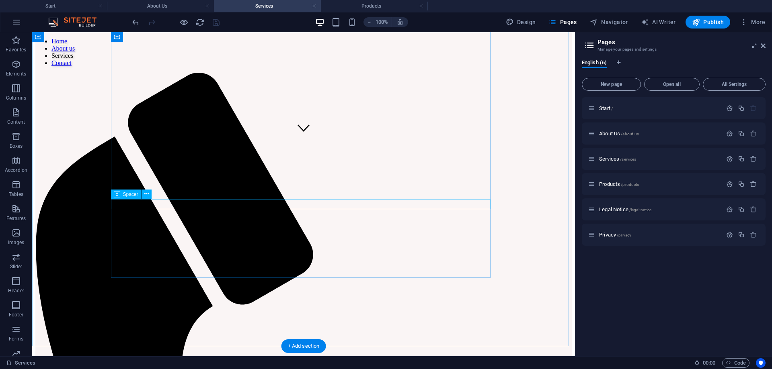
scroll to position [201, 0]
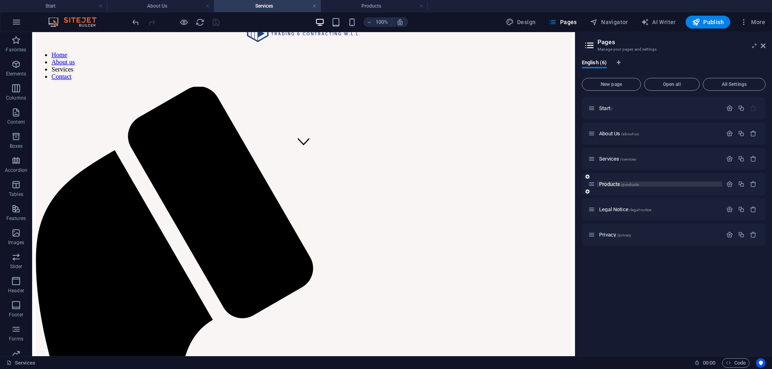
click at [616, 184] on span "Products /products" at bounding box center [619, 184] width 40 height 6
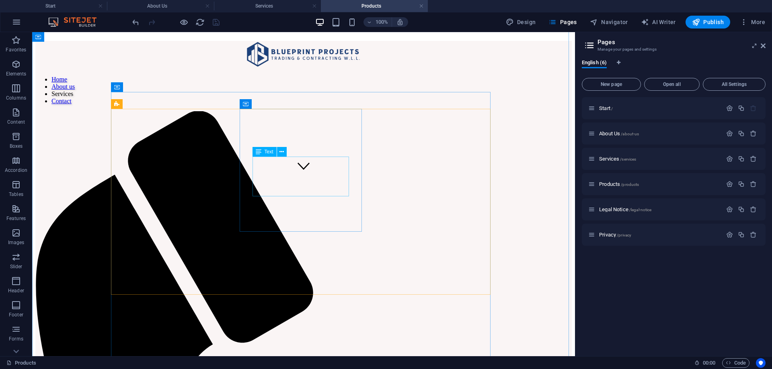
scroll to position [164, 0]
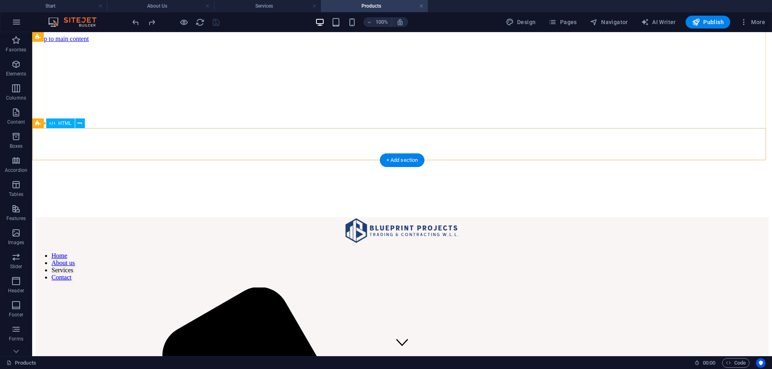
scroll to position [121, 0]
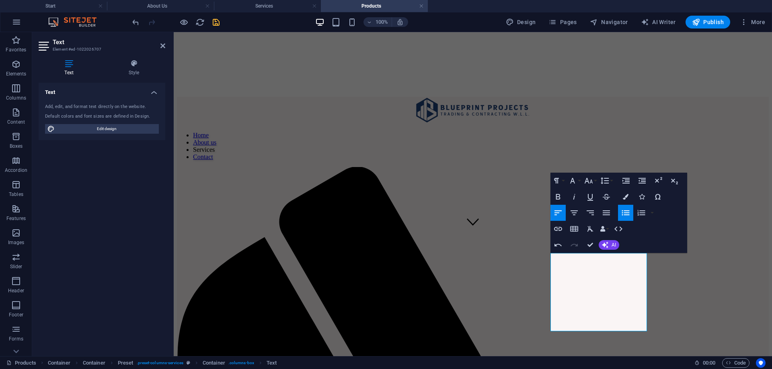
click at [622, 212] on icon "button" at bounding box center [625, 213] width 10 height 10
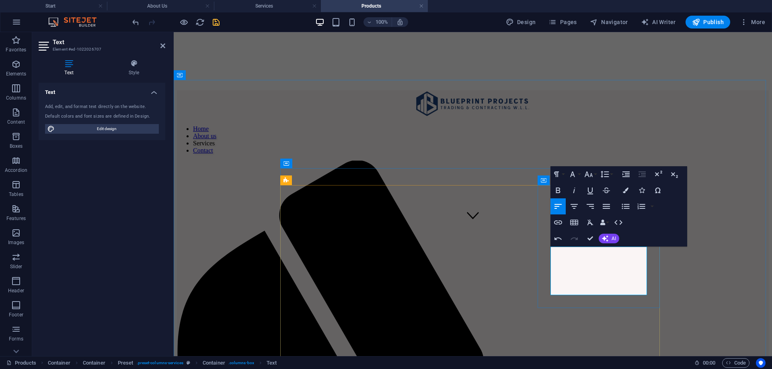
drag, startPoint x: 736, startPoint y: 285, endPoint x: 875, endPoint y: 289, distance: 139.1
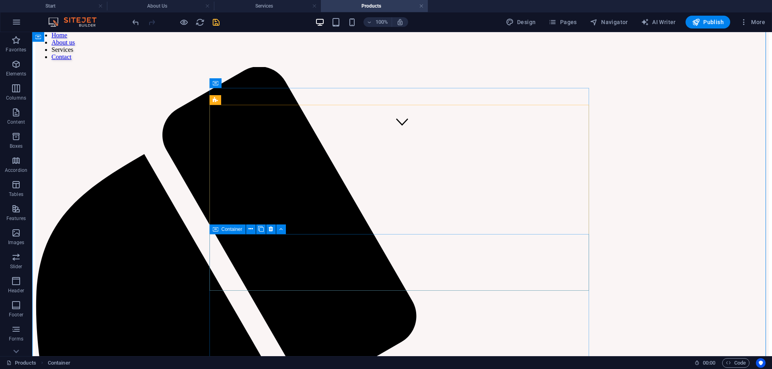
scroll to position [207, 0]
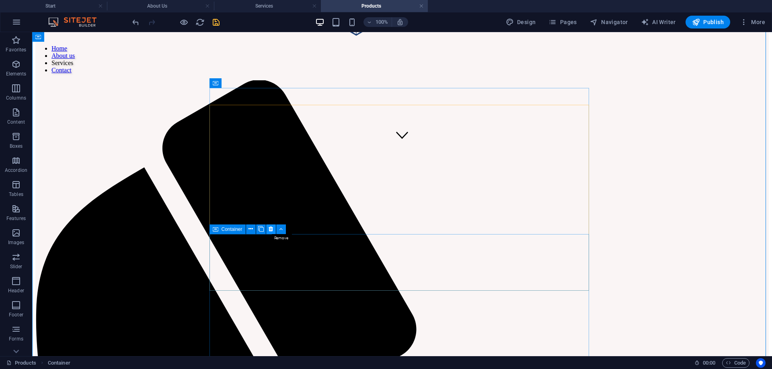
click at [271, 231] on icon at bounding box center [270, 229] width 4 height 8
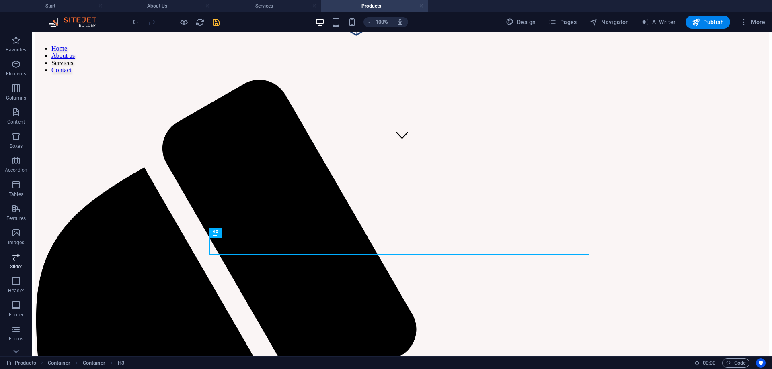
click at [16, 261] on icon "button" at bounding box center [16, 257] width 10 height 10
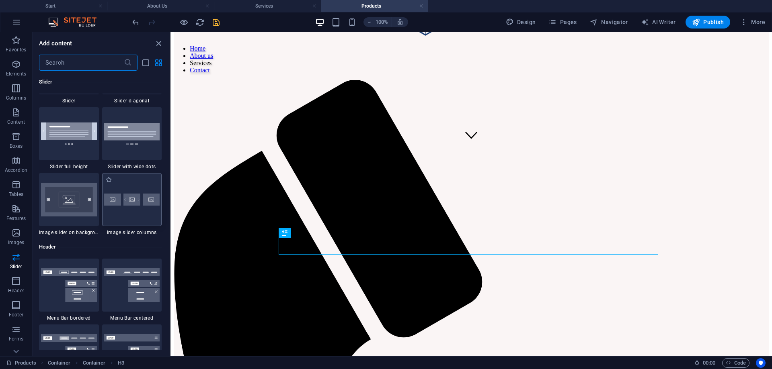
scroll to position [4676, 0]
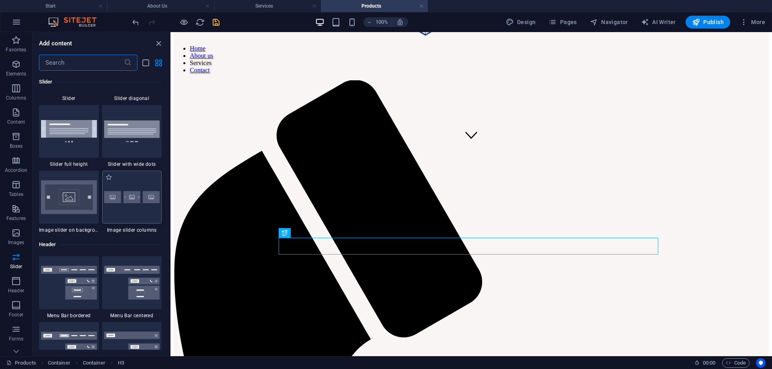
click at [133, 199] on img at bounding box center [132, 197] width 56 height 12
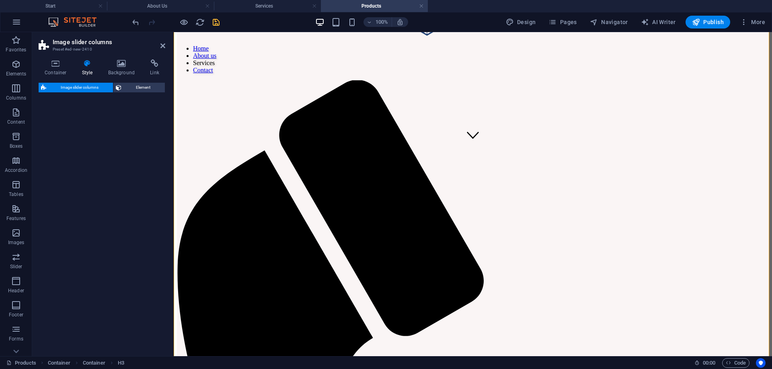
select select "rem"
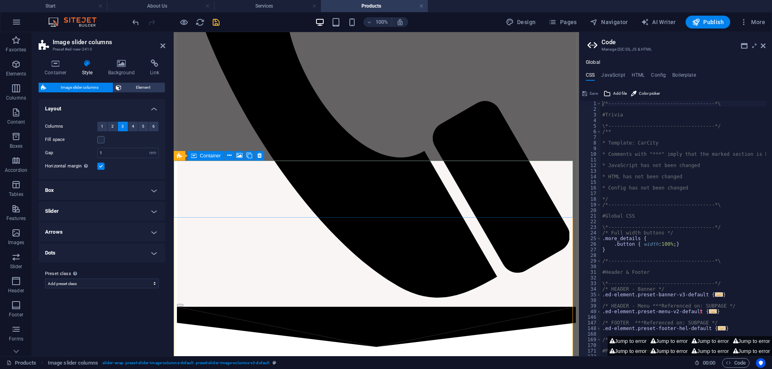
scroll to position [511, 0]
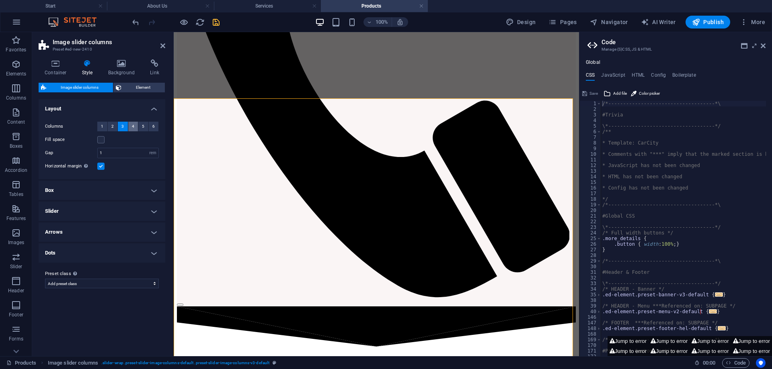
click at [135, 128] on button "4" at bounding box center [133, 127] width 10 height 10
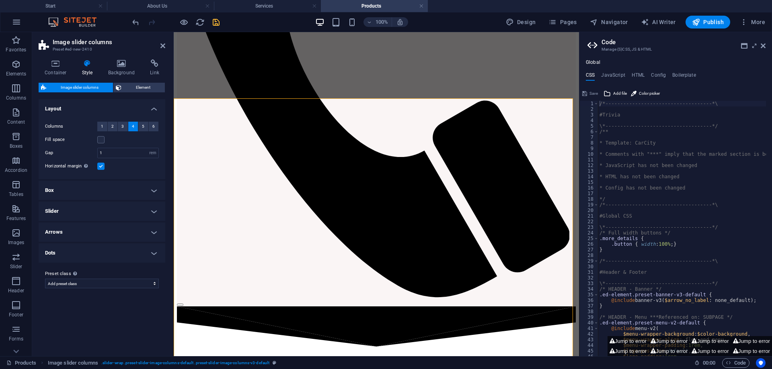
select select
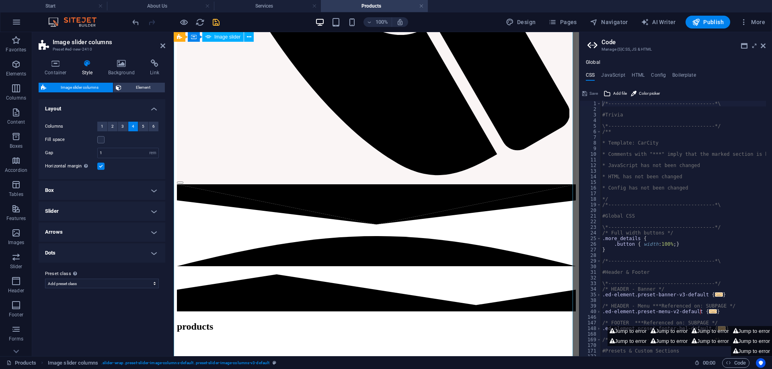
scroll to position [551, 0]
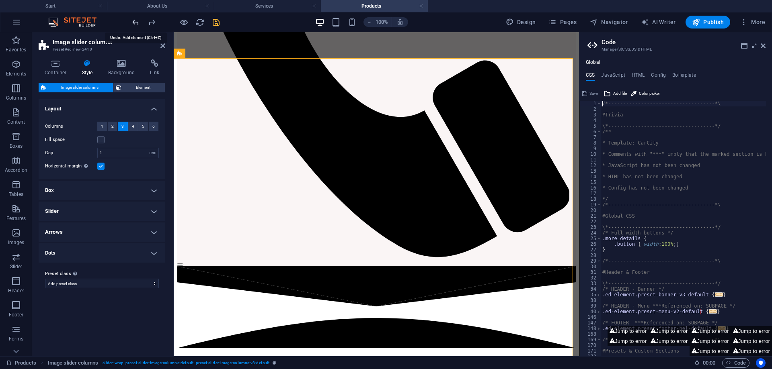
click at [139, 25] on icon "undo" at bounding box center [135, 22] width 9 height 9
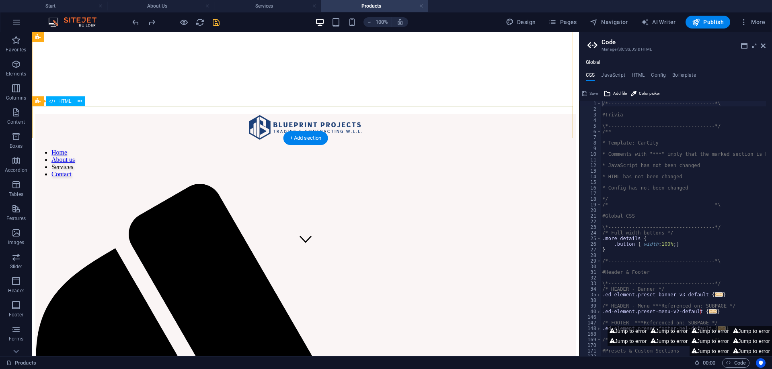
scroll to position [149, 0]
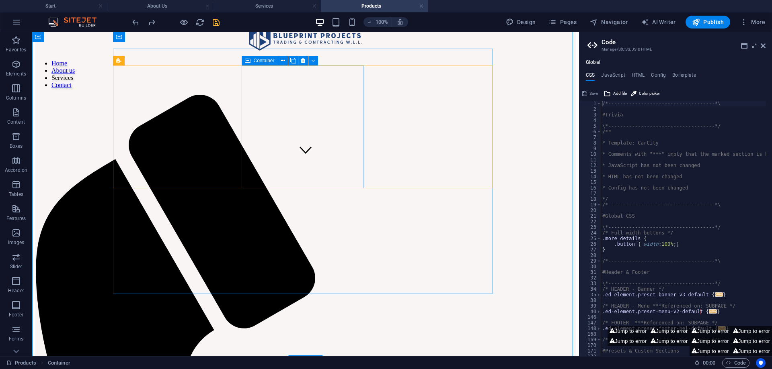
scroll to position [189, 0]
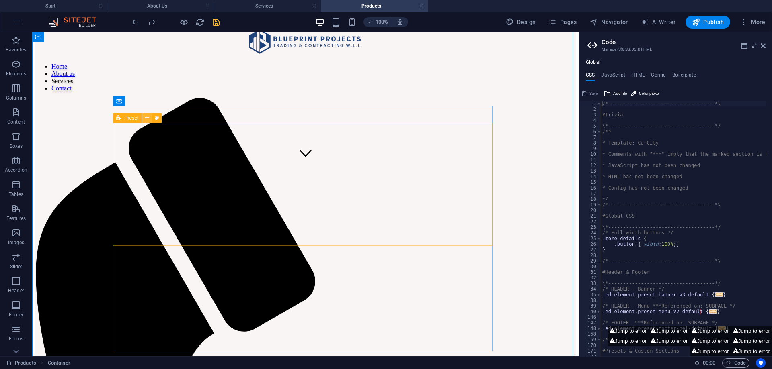
click at [147, 118] on icon at bounding box center [147, 118] width 4 height 8
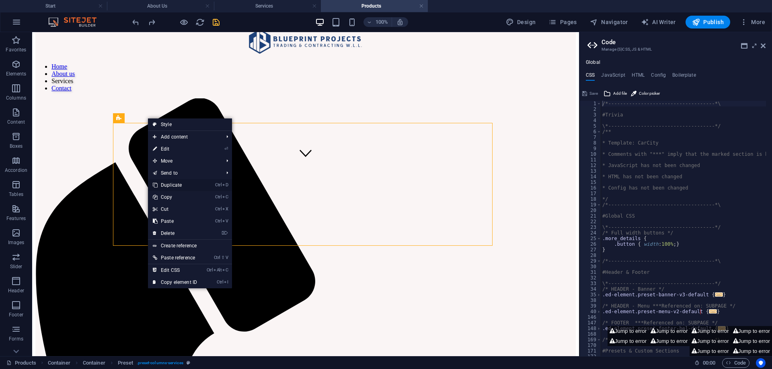
click at [172, 186] on link "Ctrl D Duplicate" at bounding box center [175, 185] width 54 height 12
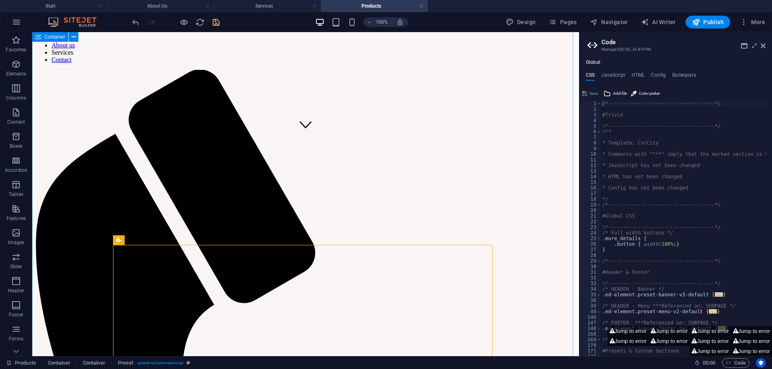
scroll to position [229, 0]
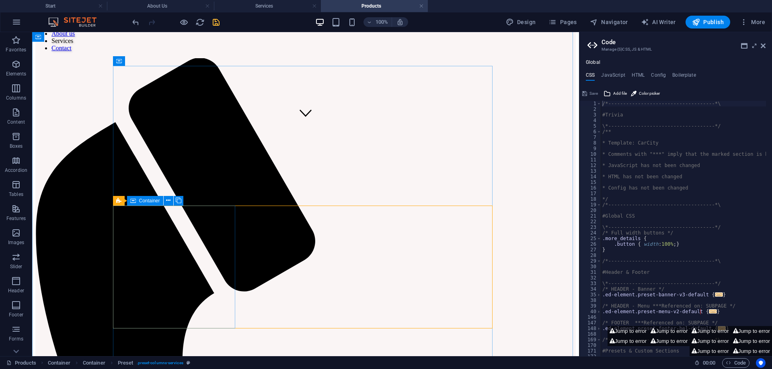
click at [167, 203] on icon at bounding box center [168, 200] width 4 height 8
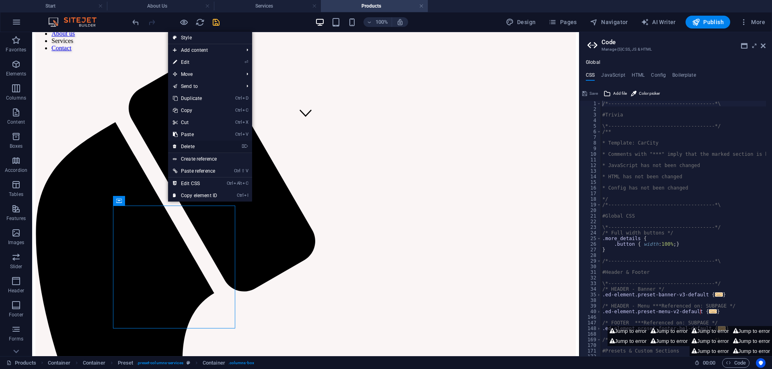
click at [195, 144] on link "⌦ Delete" at bounding box center [195, 147] width 54 height 12
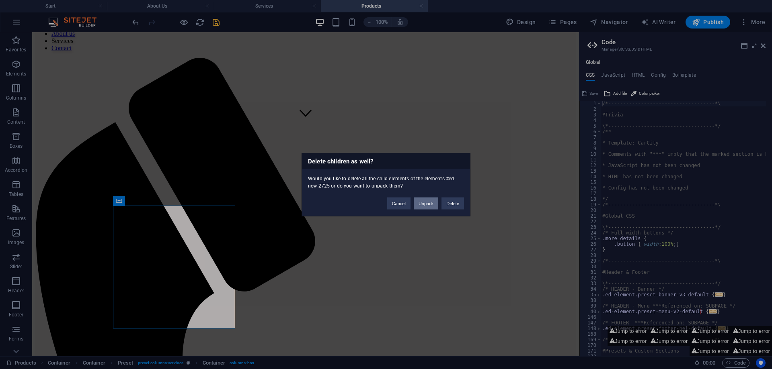
click at [424, 201] on button "Unpack" at bounding box center [425, 203] width 25 height 12
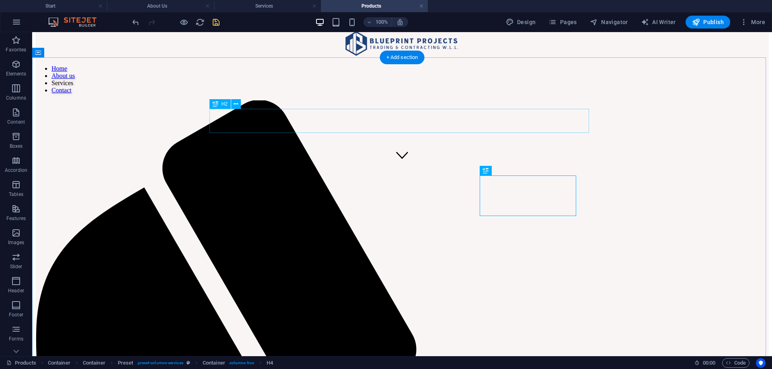
scroll to position [149, 0]
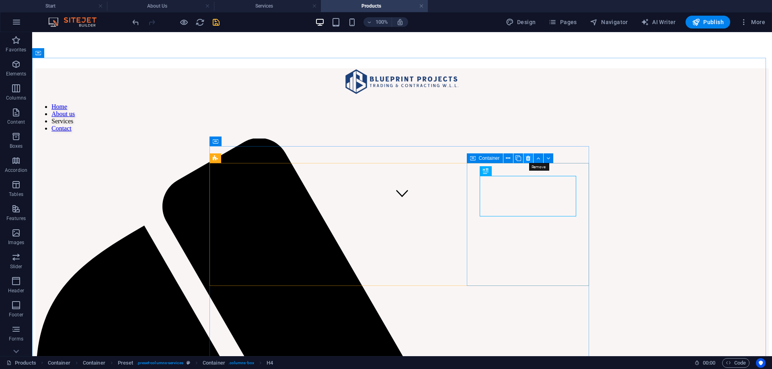
click at [529, 158] on icon at bounding box center [528, 158] width 4 height 8
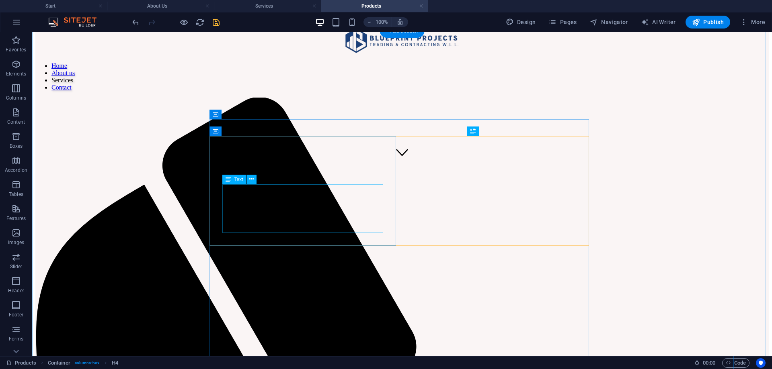
scroll to position [270, 0]
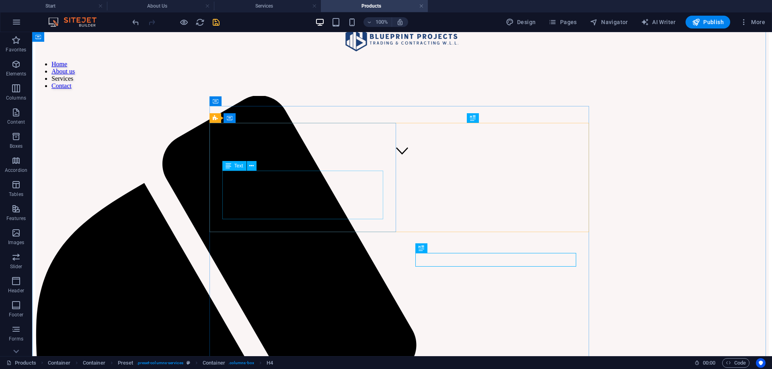
scroll to position [189, 0]
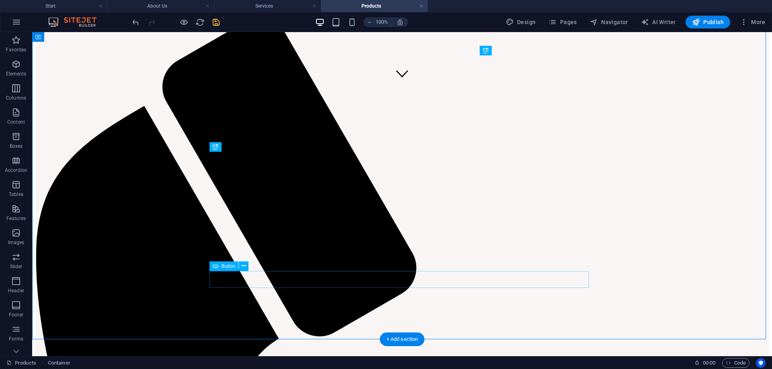
scroll to position [270, 0]
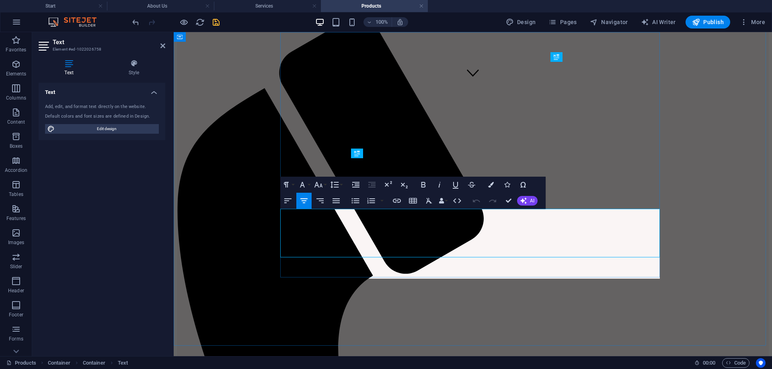
scroll to position [263, 0]
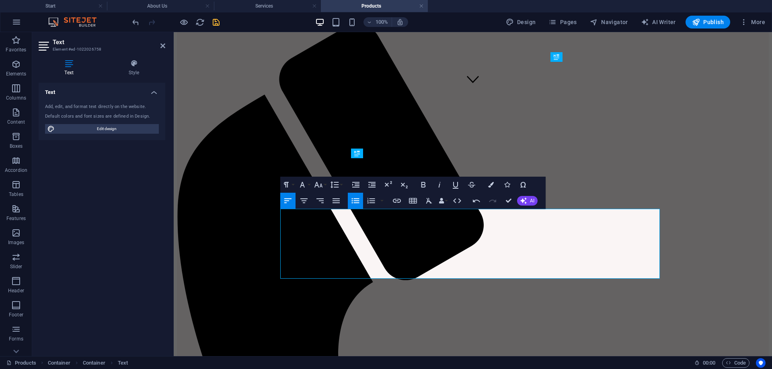
click at [356, 201] on icon "button" at bounding box center [355, 200] width 8 height 5
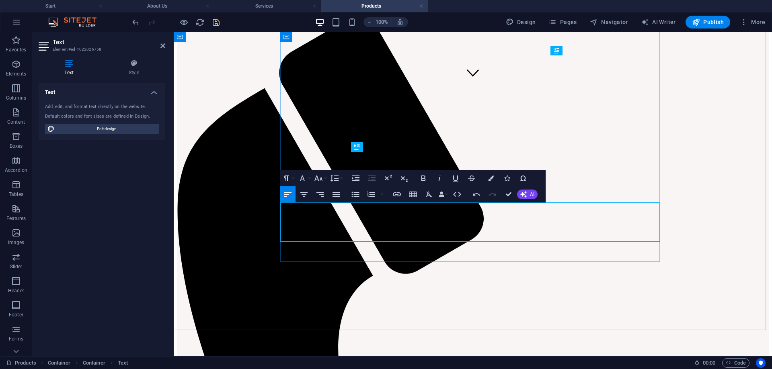
click at [304, 194] on icon "button" at bounding box center [304, 195] width 10 height 10
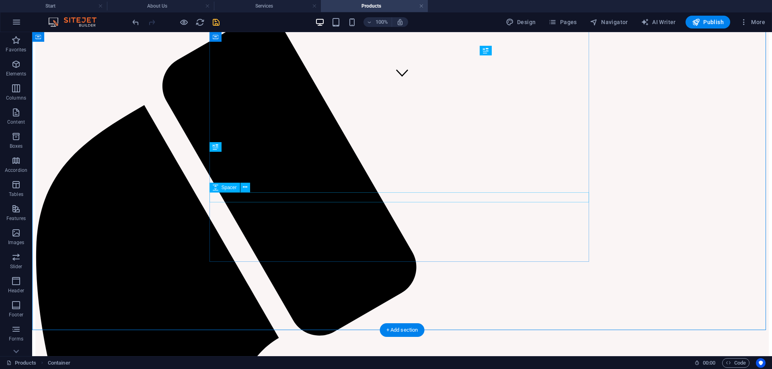
drag, startPoint x: 180, startPoint y: 209, endPoint x: 172, endPoint y: 214, distance: 10.3
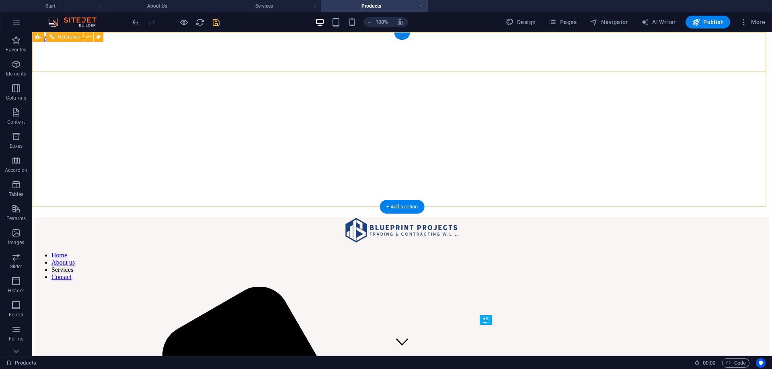
scroll to position [0, 0]
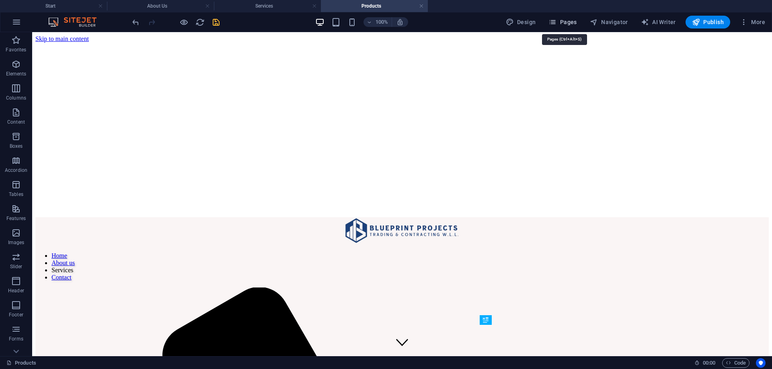
click at [569, 20] on span "Pages" at bounding box center [562, 22] width 28 height 8
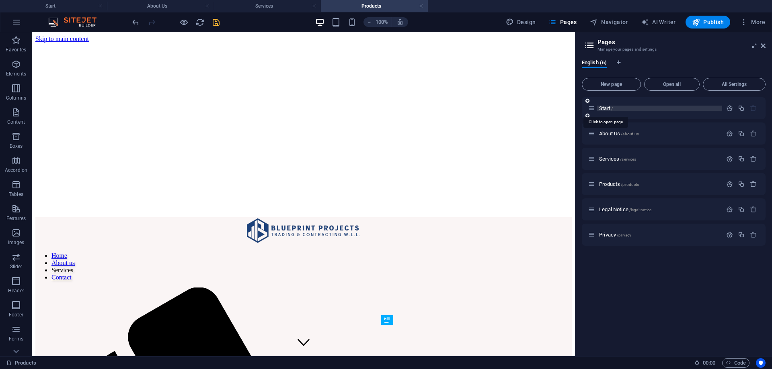
click at [610, 108] on span "Start /" at bounding box center [606, 108] width 14 height 6
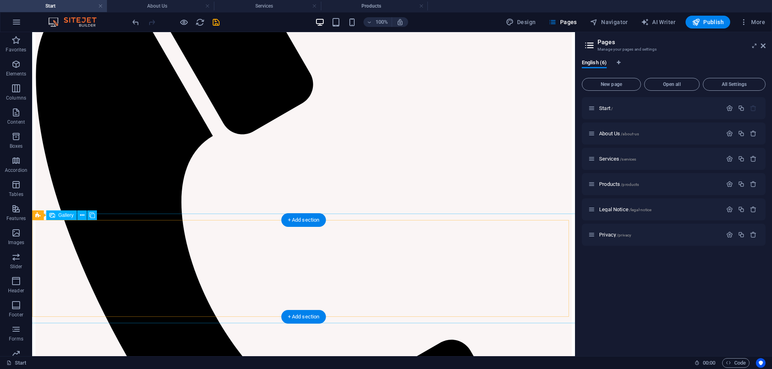
scroll to position [537, 0]
